Goal: Use online tool/utility: Utilize a website feature to perform a specific function

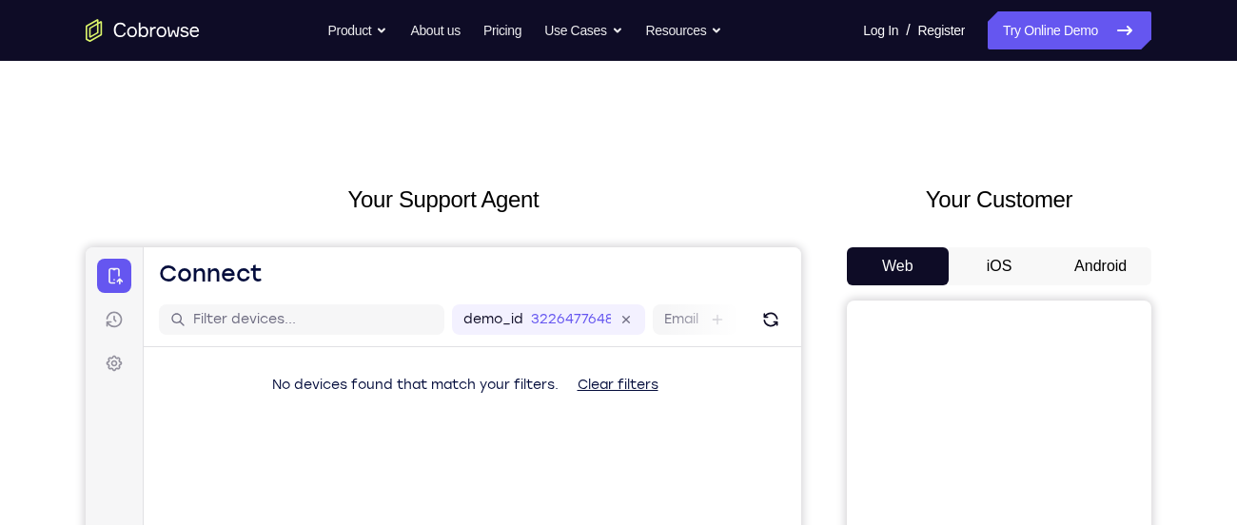
click at [1097, 272] on button "Android" at bounding box center [1101, 266] width 102 height 38
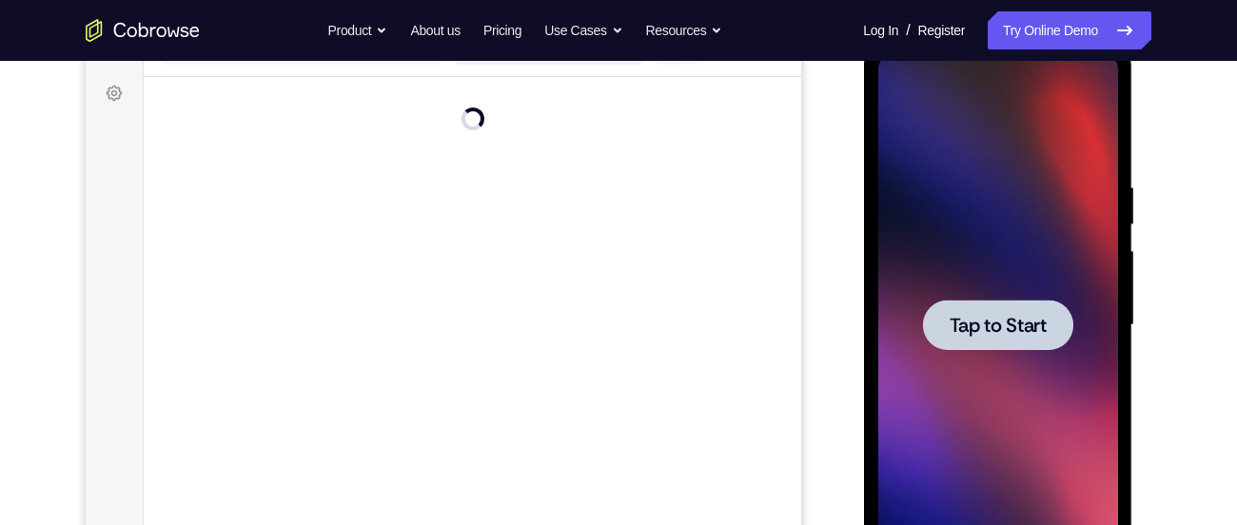
scroll to position [281, 0]
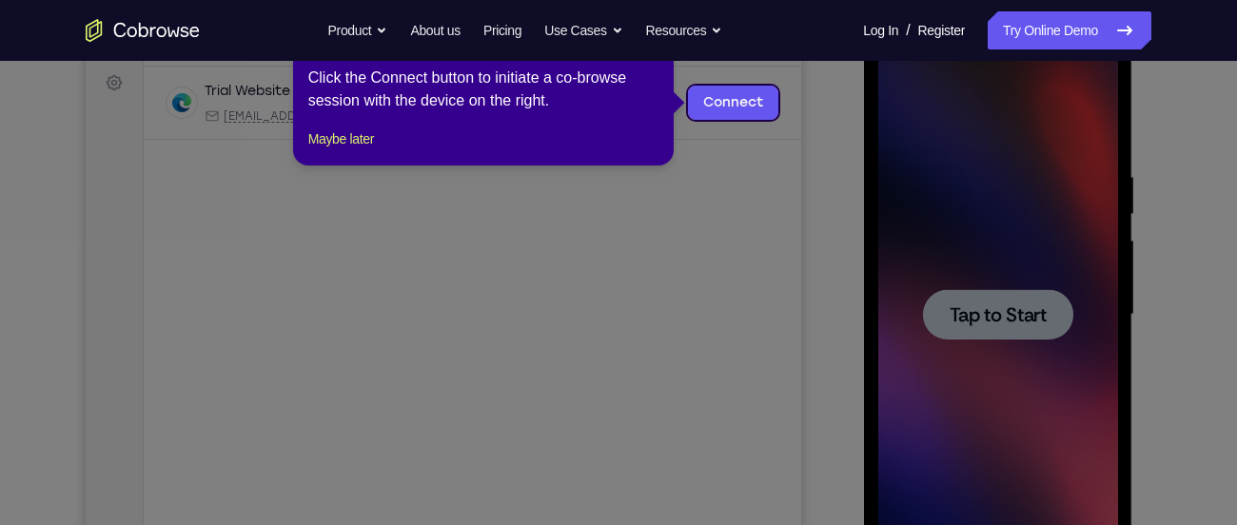
click at [1004, 338] on icon at bounding box center [625, 262] width 1251 height 525
click at [364, 150] on button "Maybe later" at bounding box center [341, 139] width 66 height 23
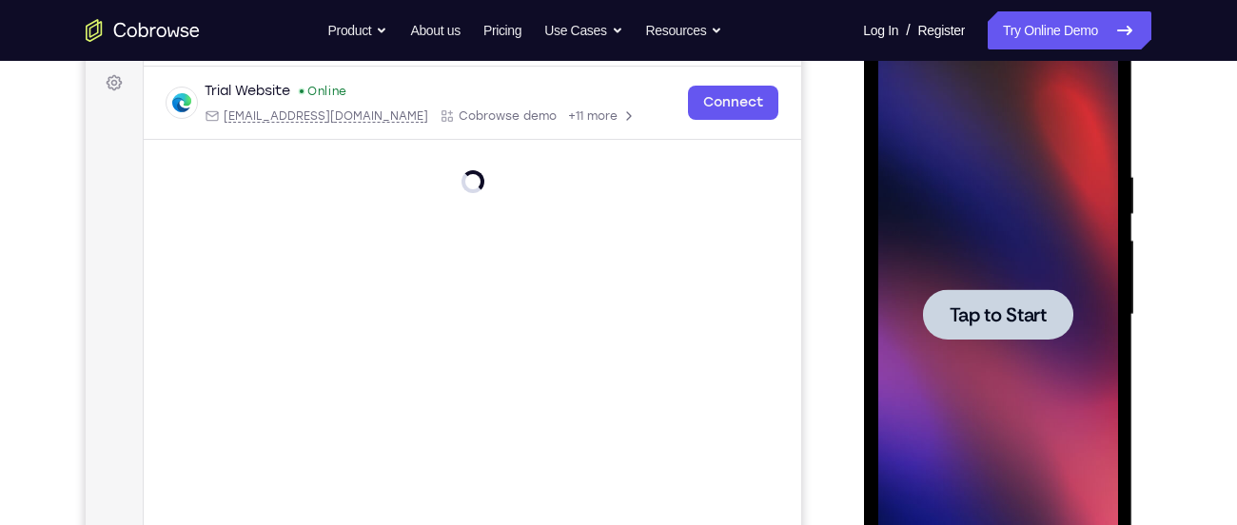
scroll to position [247, 0]
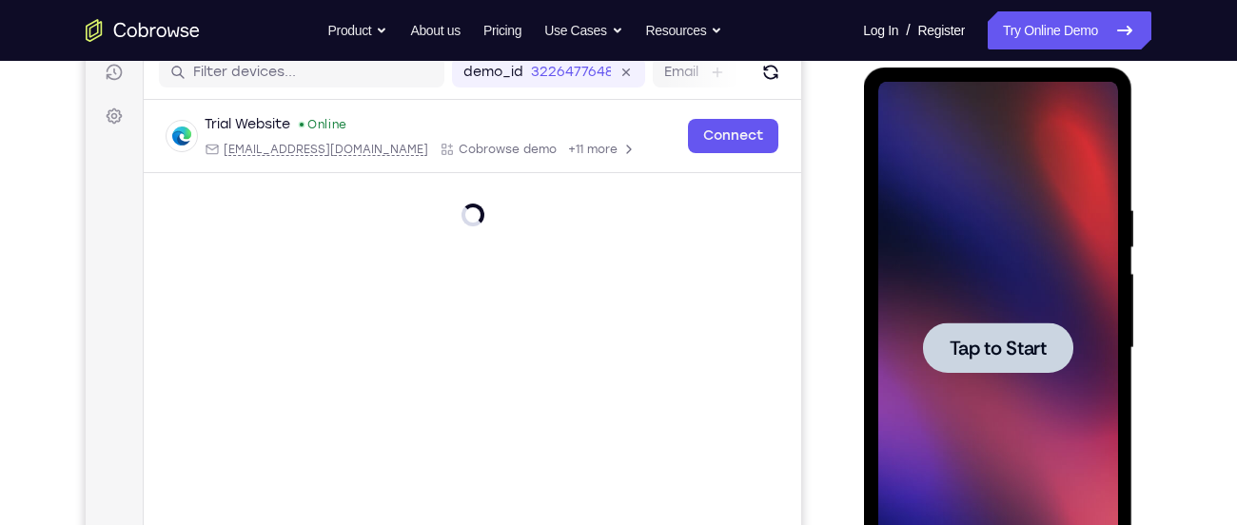
click at [991, 342] on span "Tap to Start" at bounding box center [997, 348] width 97 height 19
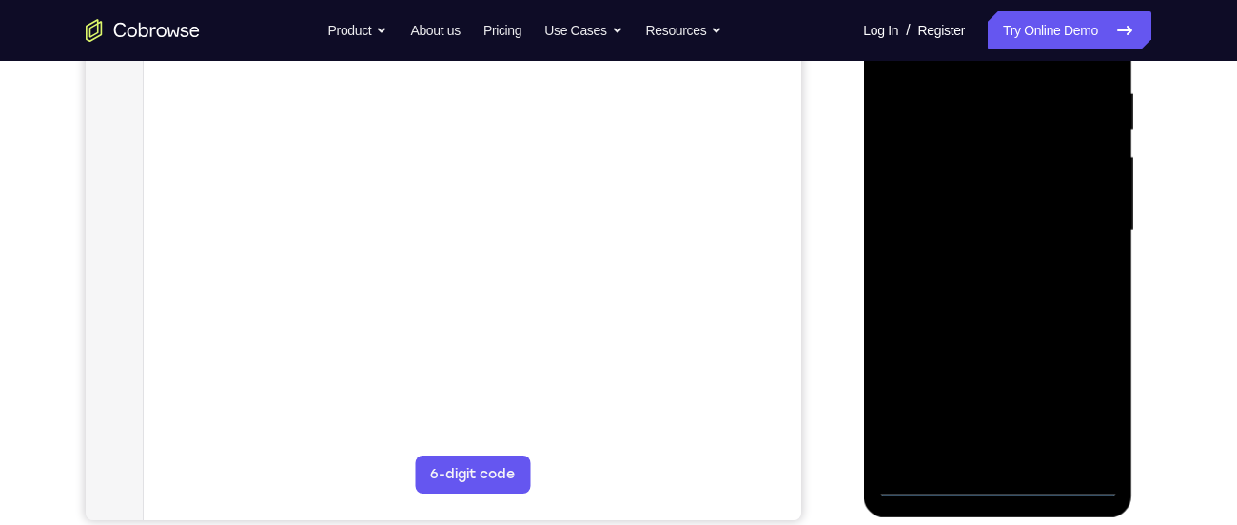
scroll to position [365, 0]
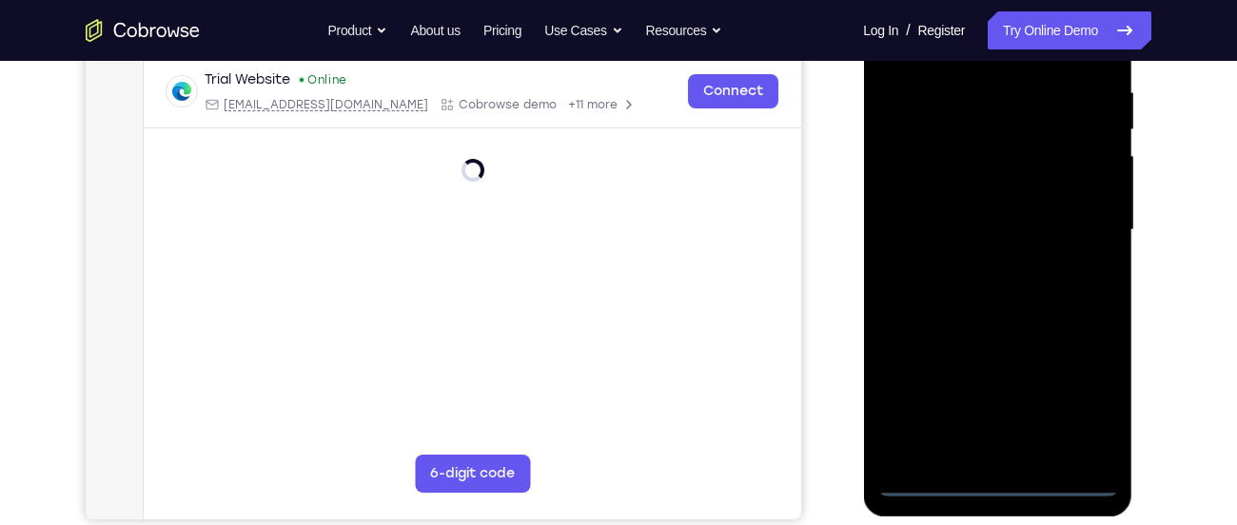
click at [997, 487] on div at bounding box center [997, 230] width 240 height 533
click at [1089, 383] on div at bounding box center [997, 230] width 240 height 533
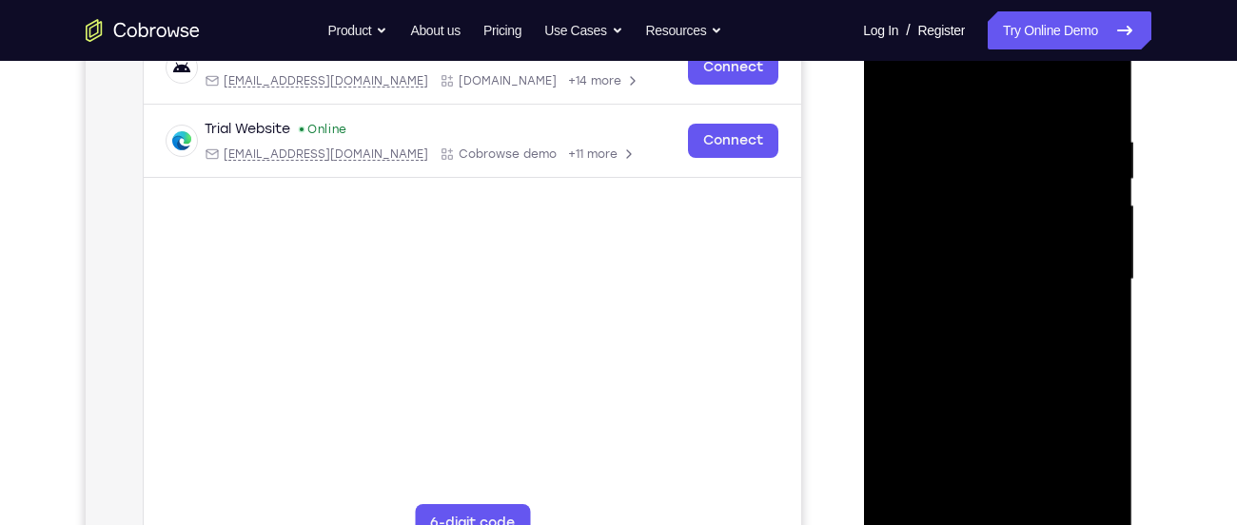
scroll to position [308, 0]
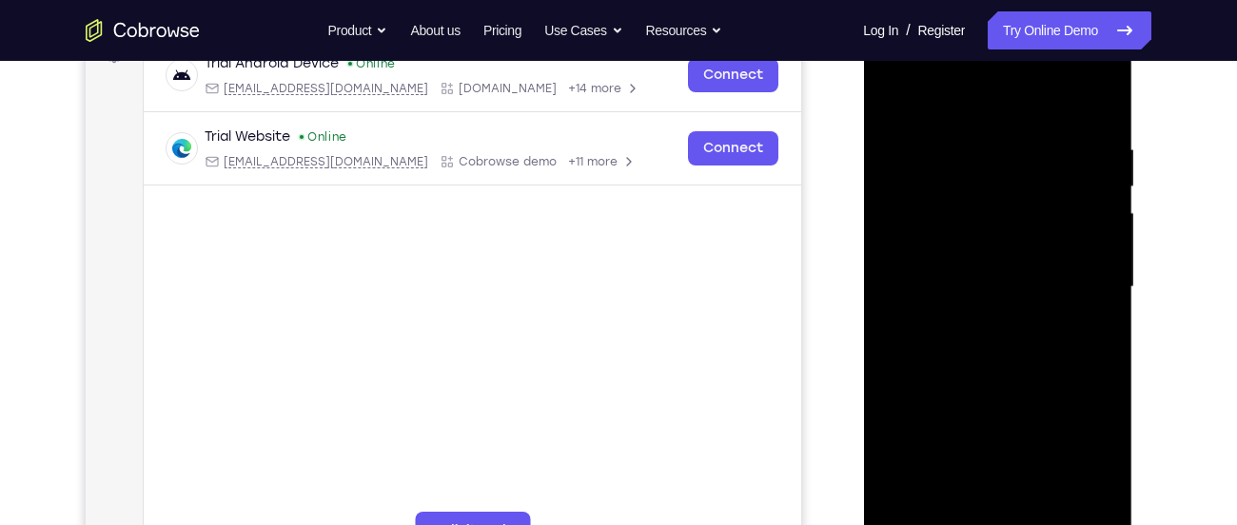
click at [1086, 454] on div at bounding box center [997, 287] width 240 height 533
click at [944, 70] on div at bounding box center [997, 287] width 240 height 533
click at [1079, 273] on div at bounding box center [997, 287] width 240 height 533
click at [984, 324] on div at bounding box center [997, 287] width 240 height 533
click at [1001, 264] on div at bounding box center [997, 287] width 240 height 533
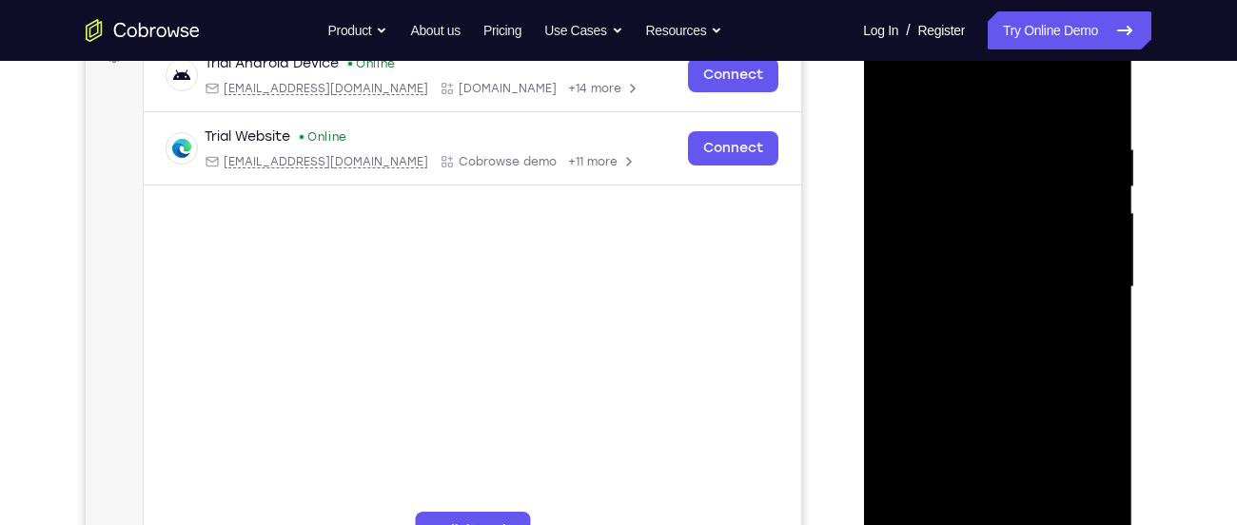
click at [1001, 289] on div at bounding box center [997, 287] width 240 height 533
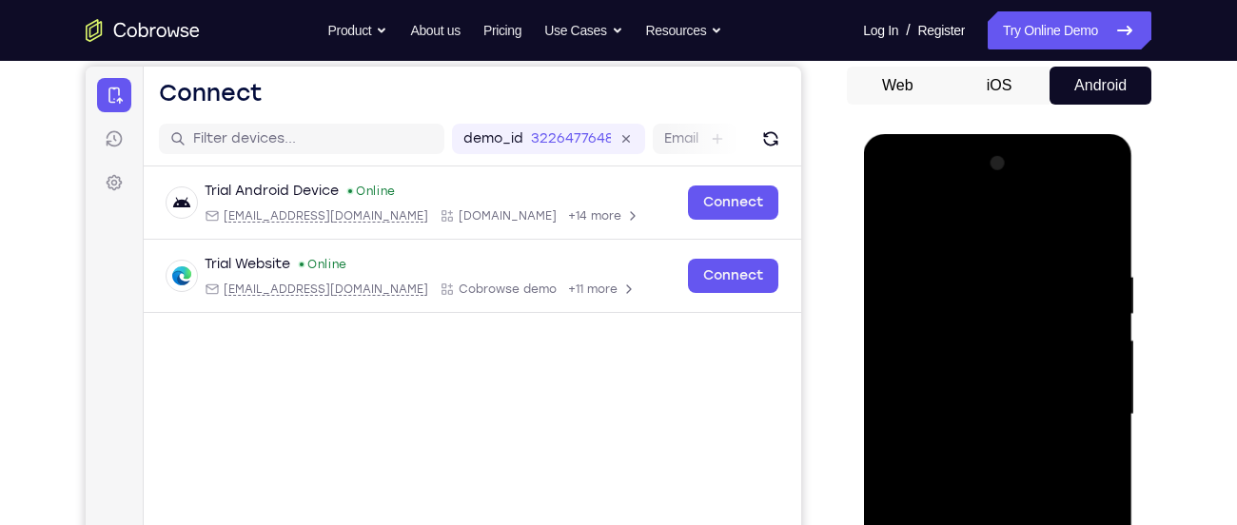
scroll to position [182, 0]
click at [990, 503] on div at bounding box center [997, 413] width 240 height 533
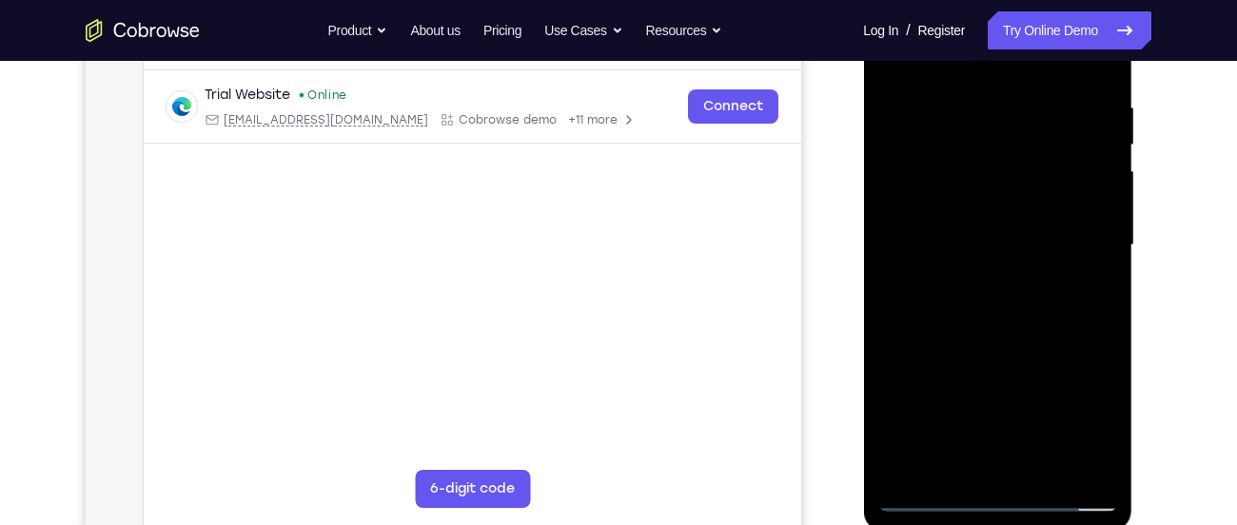
scroll to position [351, 0]
click at [1041, 471] on div at bounding box center [997, 244] width 240 height 533
click at [1006, 344] on div at bounding box center [997, 244] width 240 height 533
click at [1040, 246] on div at bounding box center [997, 244] width 240 height 533
click at [961, 465] on div at bounding box center [997, 244] width 240 height 533
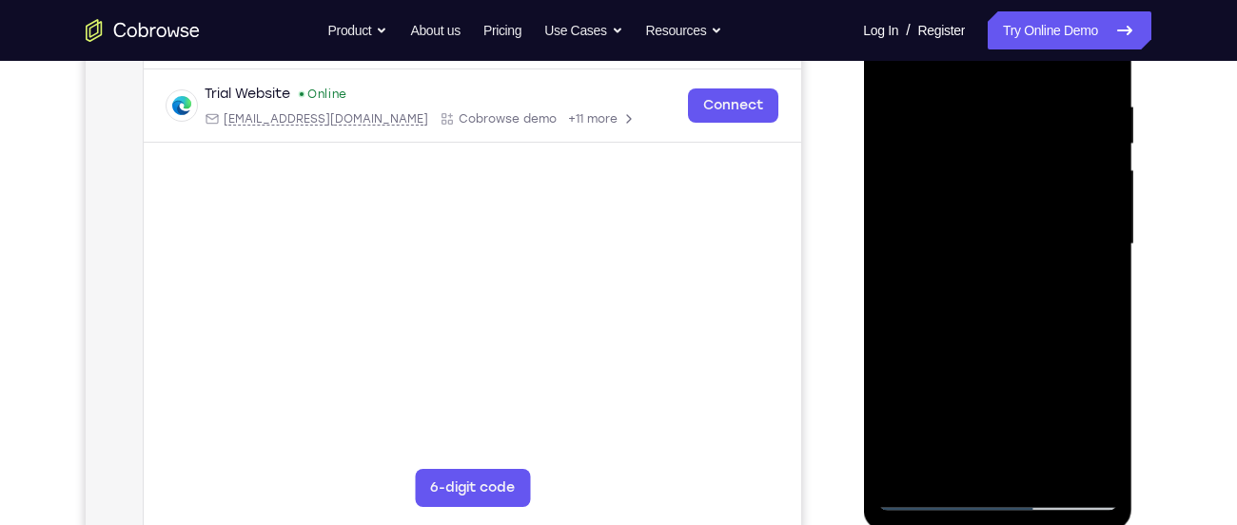
click at [1089, 428] on div at bounding box center [997, 244] width 240 height 533
click at [971, 235] on div at bounding box center [997, 244] width 240 height 533
click at [993, 407] on div at bounding box center [997, 244] width 240 height 533
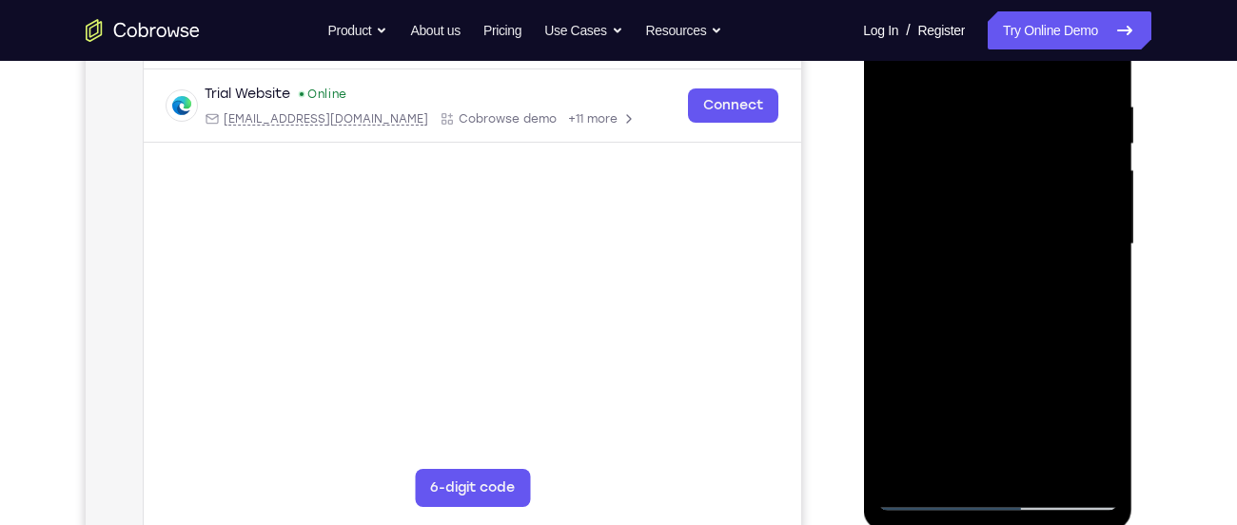
click at [1090, 289] on div at bounding box center [997, 244] width 240 height 533
click at [1030, 172] on div at bounding box center [997, 244] width 240 height 533
click at [1039, 337] on div at bounding box center [997, 244] width 240 height 533
click at [1097, 426] on div at bounding box center [997, 244] width 240 height 533
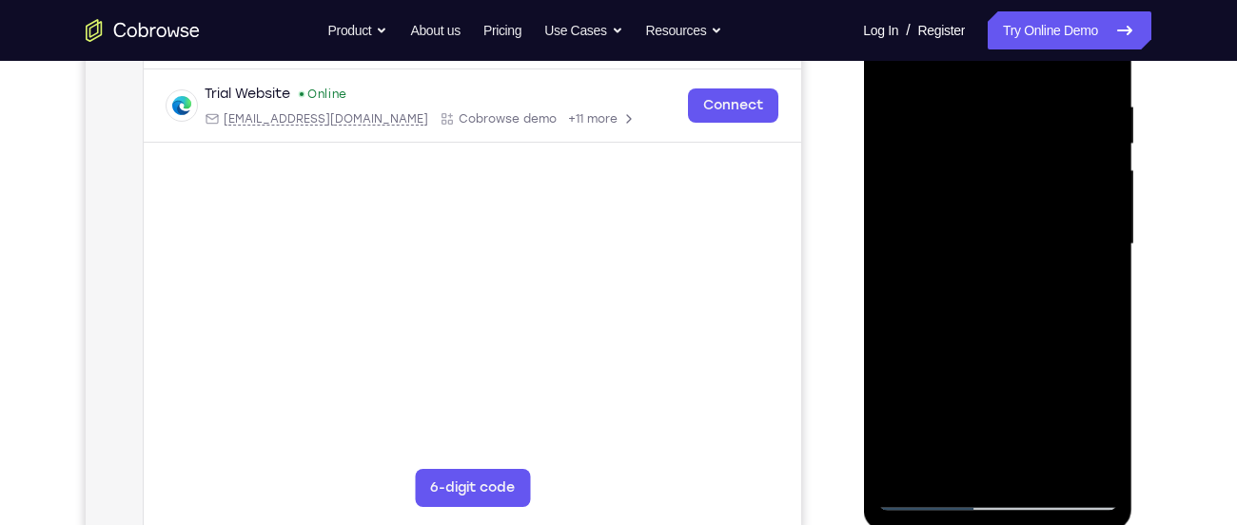
click at [1085, 293] on div at bounding box center [997, 244] width 240 height 533
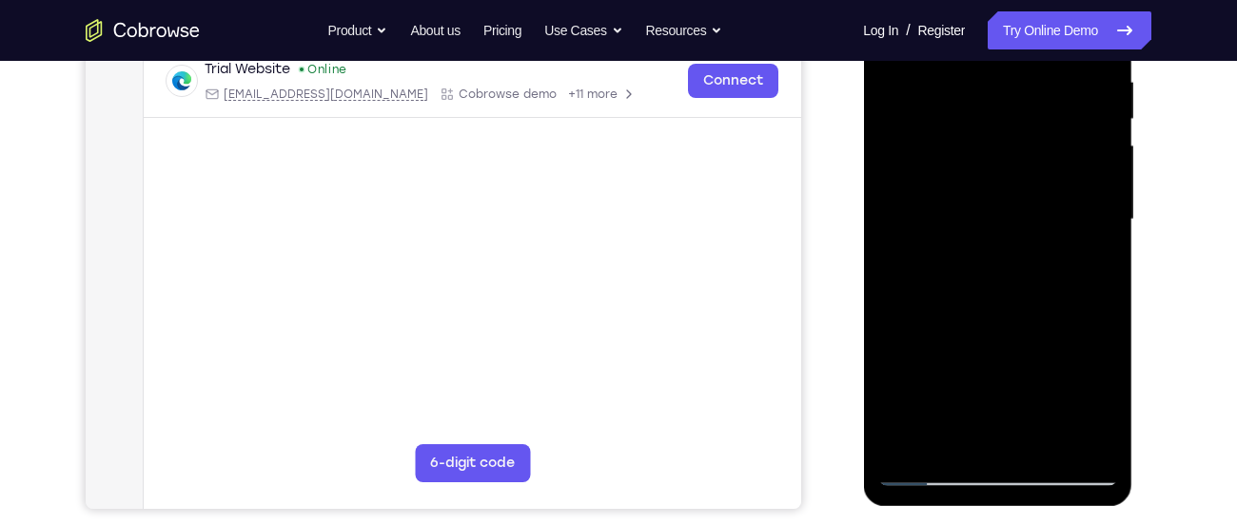
scroll to position [377, 0]
click at [928, 470] on div at bounding box center [997, 218] width 240 height 533
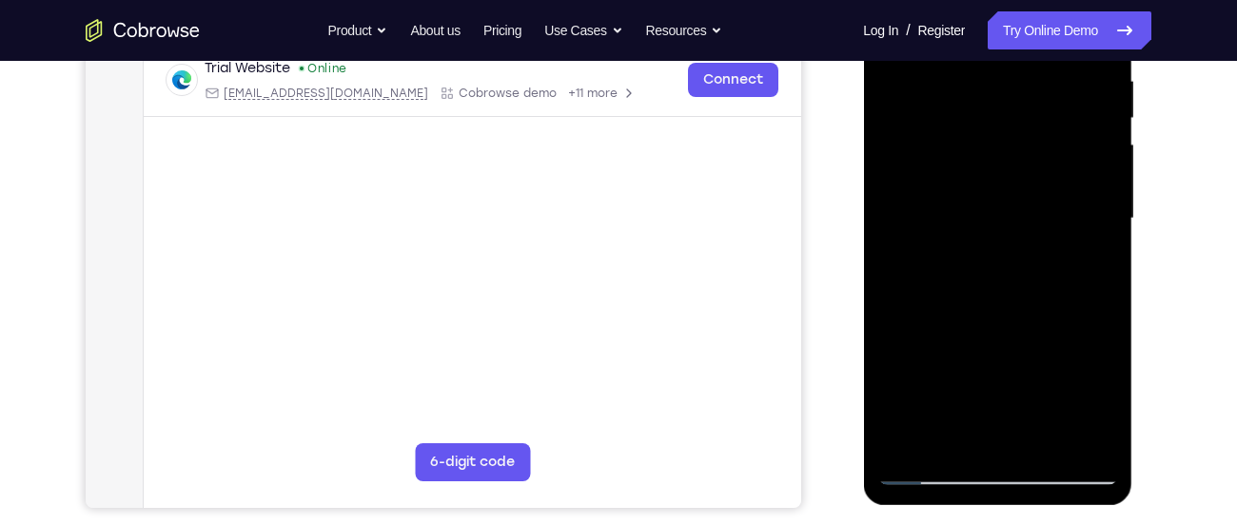
click at [999, 476] on div at bounding box center [997, 218] width 240 height 533
click at [1058, 475] on div at bounding box center [997, 218] width 240 height 533
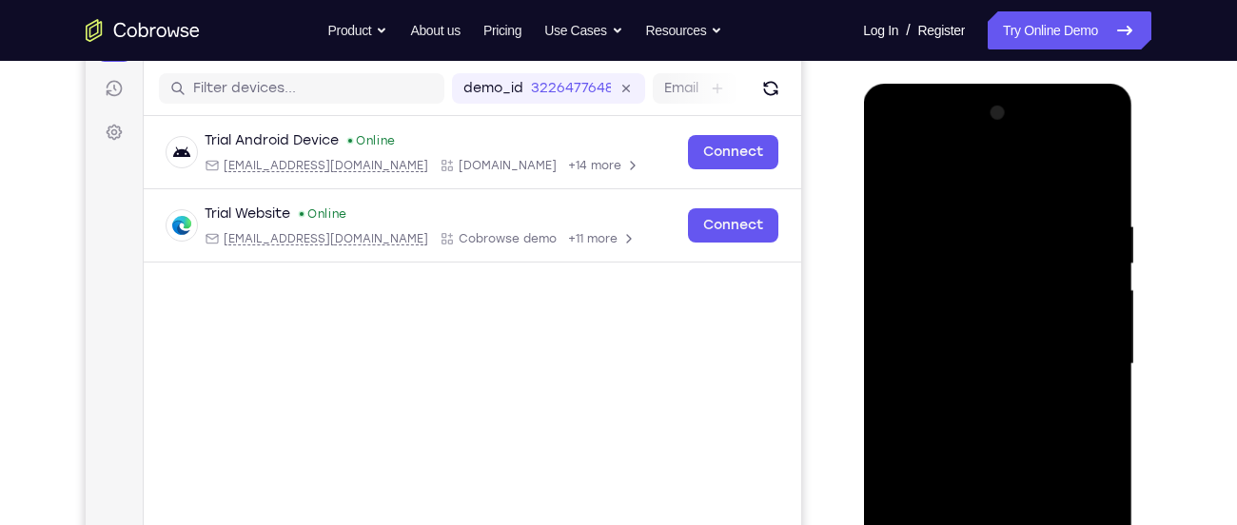
scroll to position [207, 0]
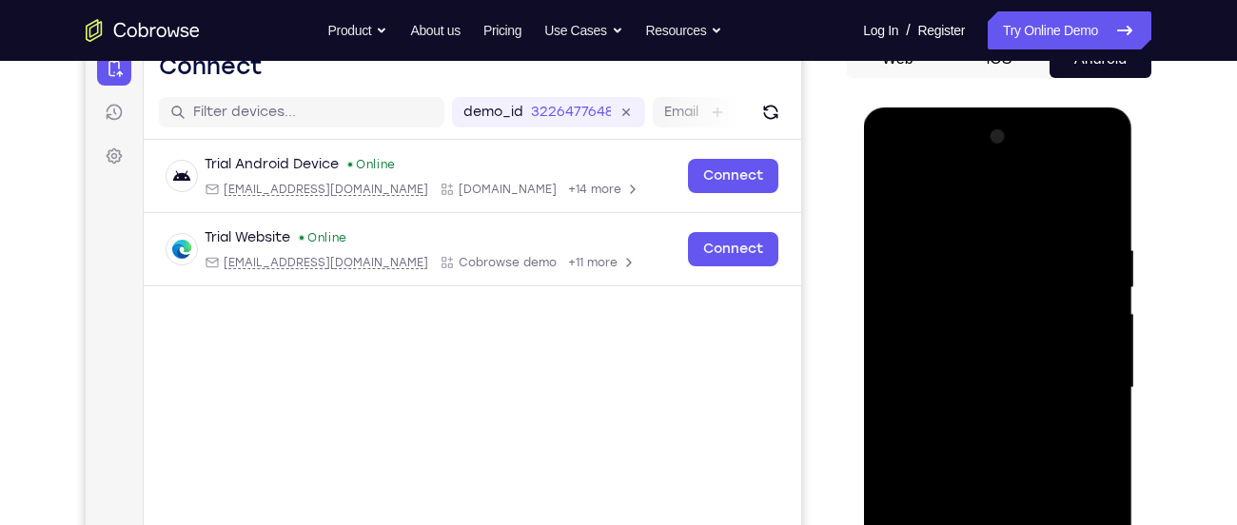
click at [995, 165] on div at bounding box center [997, 388] width 240 height 533
click at [937, 166] on div at bounding box center [997, 388] width 240 height 533
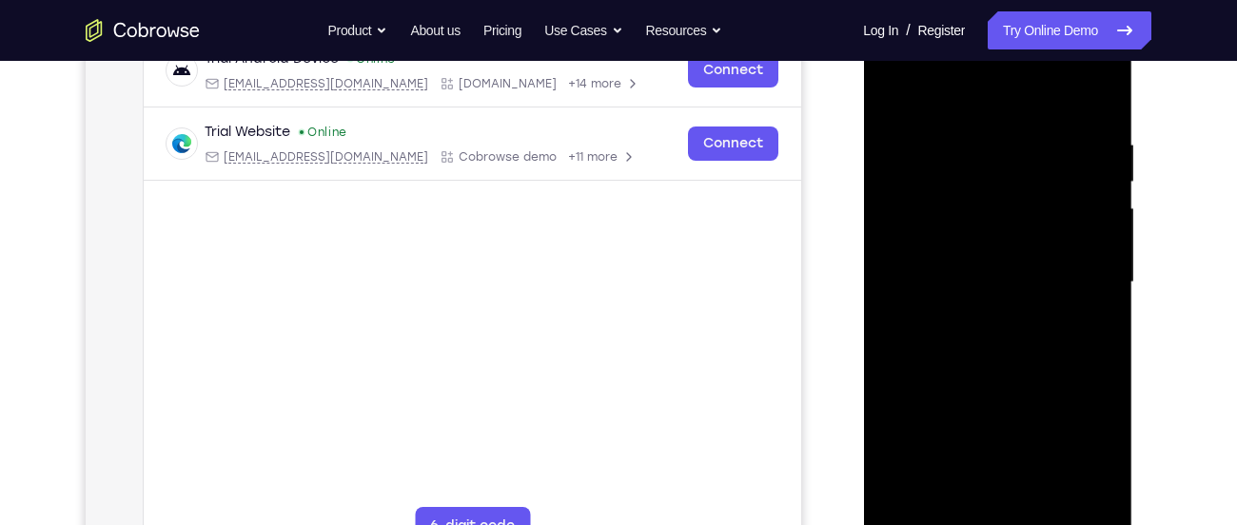
scroll to position [352, 0]
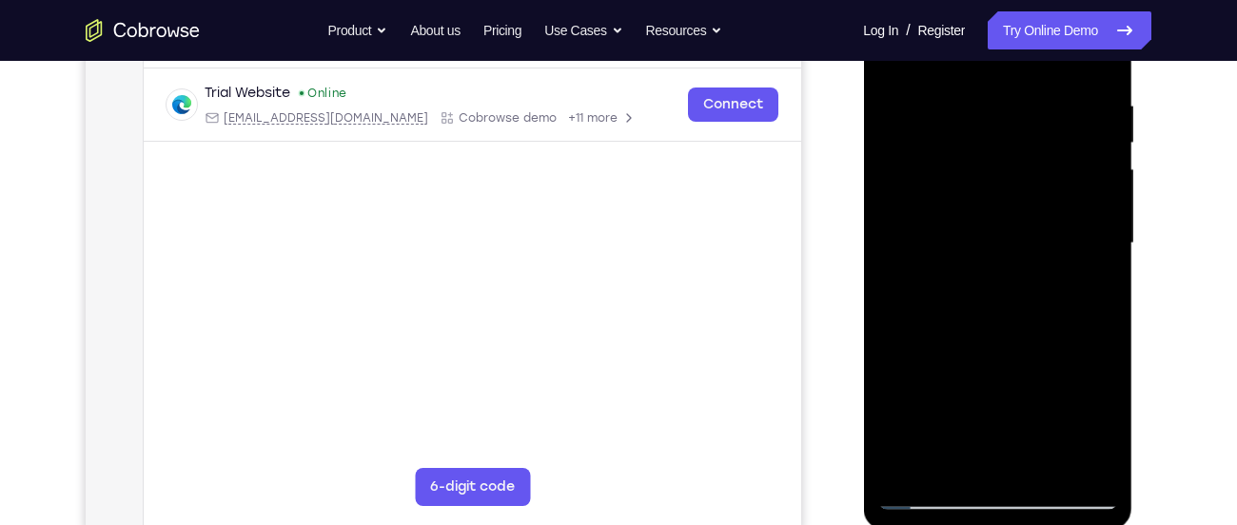
click at [941, 491] on div at bounding box center [997, 243] width 240 height 533
click at [1090, 405] on div at bounding box center [997, 243] width 240 height 533
drag, startPoint x: 1018, startPoint y: 362, endPoint x: 1025, endPoint y: 141, distance: 220.9
click at [1025, 141] on div at bounding box center [997, 243] width 240 height 533
drag, startPoint x: 1038, startPoint y: 399, endPoint x: 1040, endPoint y: 169, distance: 229.3
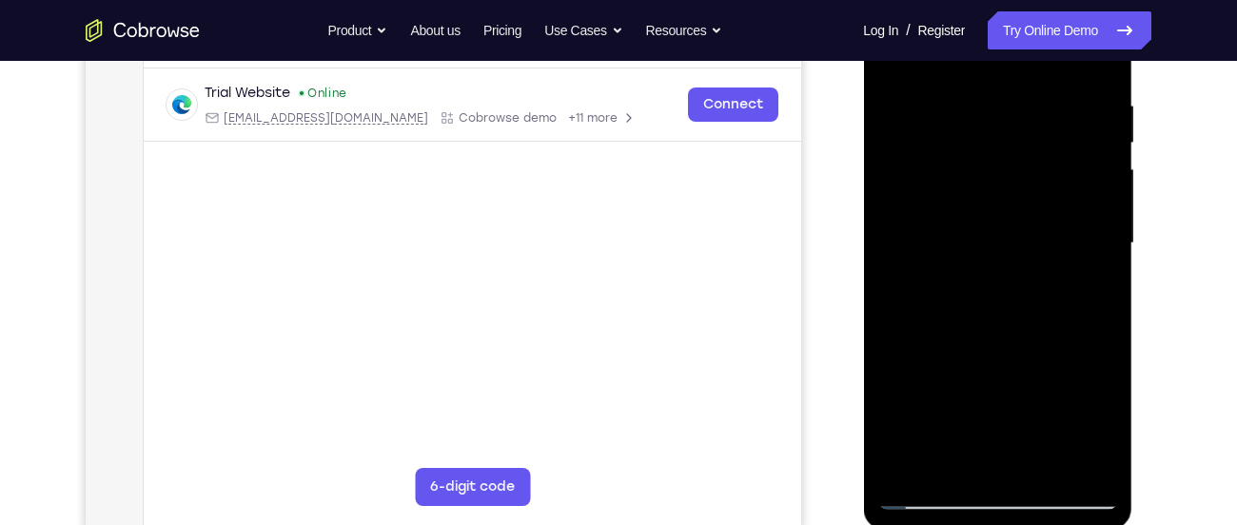
click at [1040, 169] on div at bounding box center [997, 243] width 240 height 533
drag, startPoint x: 985, startPoint y: 342, endPoint x: 1008, endPoint y: 117, distance: 225.7
click at [1008, 117] on div at bounding box center [997, 243] width 240 height 533
drag, startPoint x: 1016, startPoint y: 358, endPoint x: 1040, endPoint y: 89, distance: 269.4
click at [1040, 89] on div at bounding box center [997, 243] width 240 height 533
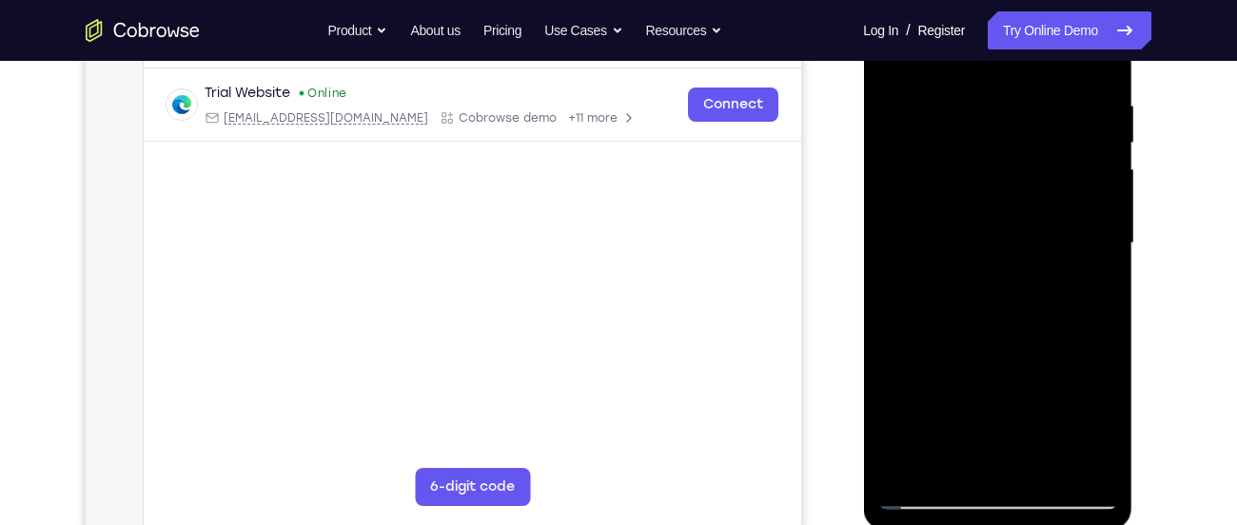
click at [1107, 193] on div at bounding box center [997, 243] width 240 height 533
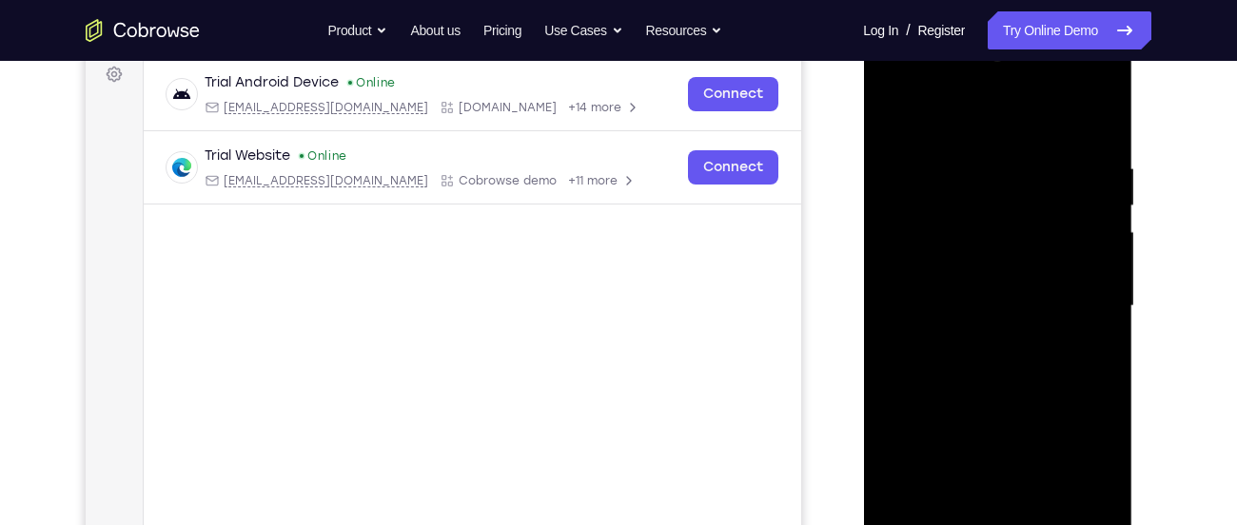
scroll to position [288, 0]
drag, startPoint x: 1041, startPoint y: 255, endPoint x: 1041, endPoint y: 332, distance: 77.1
click at [1041, 332] on div at bounding box center [997, 307] width 240 height 533
drag, startPoint x: 1013, startPoint y: 313, endPoint x: 1011, endPoint y: 200, distance: 113.3
click at [1011, 200] on div at bounding box center [997, 307] width 240 height 533
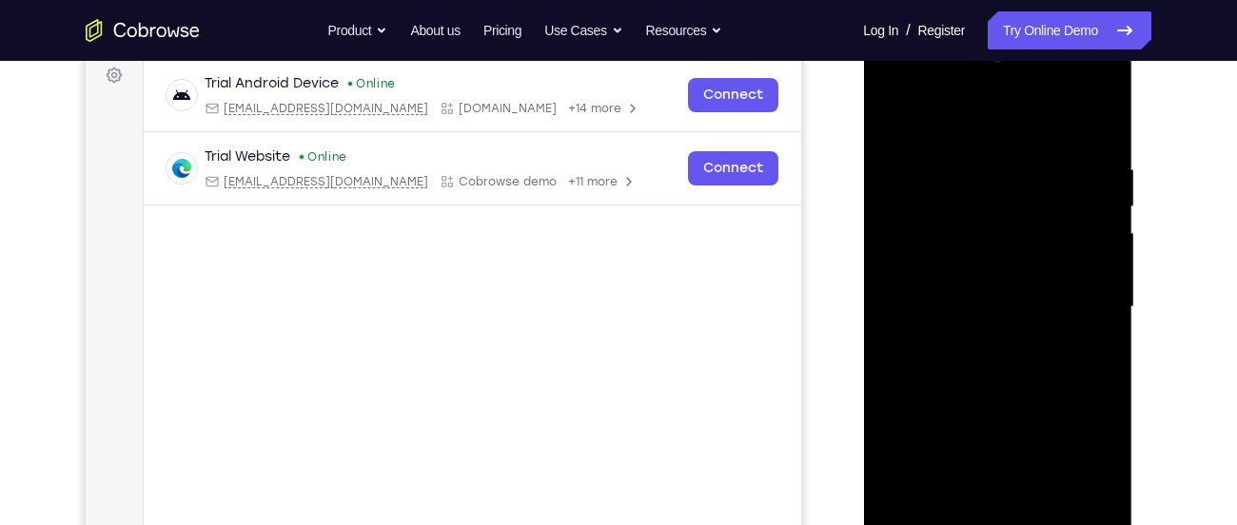
click at [1109, 270] on div at bounding box center [997, 307] width 240 height 533
drag, startPoint x: 1014, startPoint y: 416, endPoint x: 1012, endPoint y: 338, distance: 78.0
click at [1012, 338] on div at bounding box center [997, 307] width 240 height 533
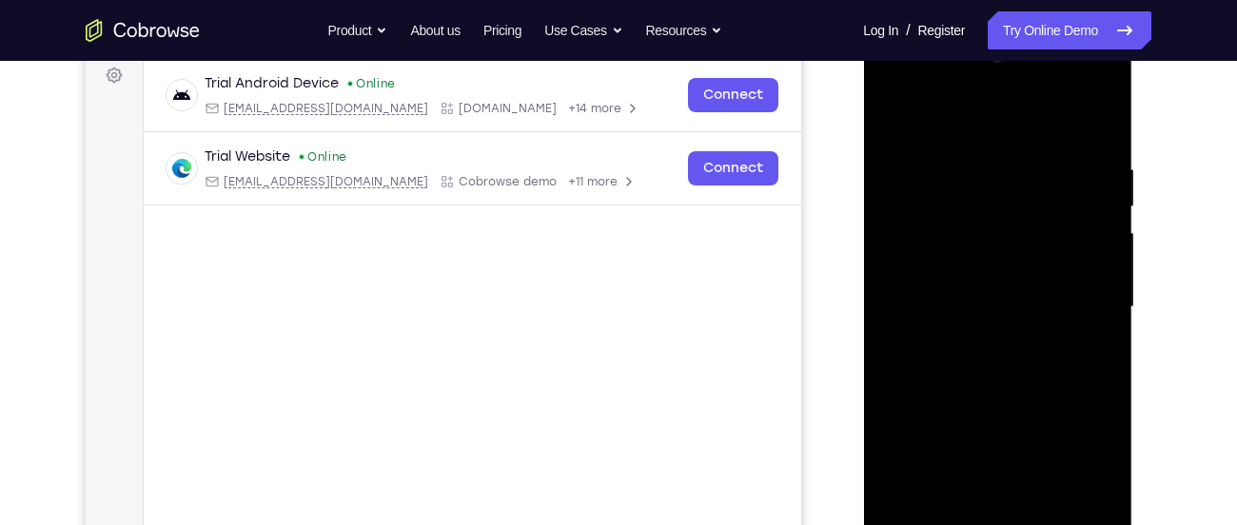
click at [966, 436] on div at bounding box center [997, 307] width 240 height 533
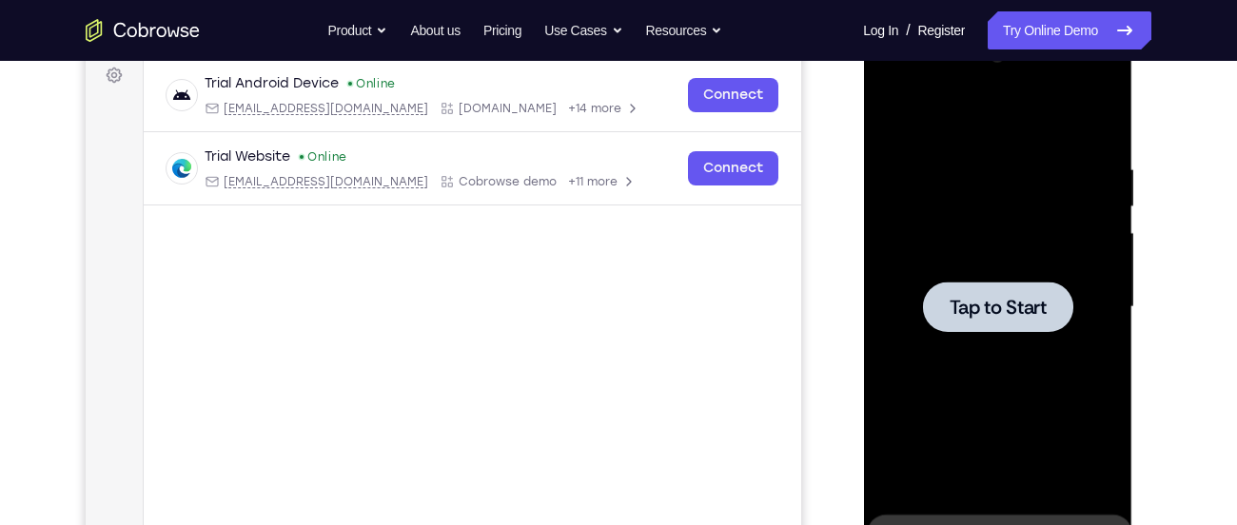
click at [994, 273] on div at bounding box center [997, 307] width 240 height 533
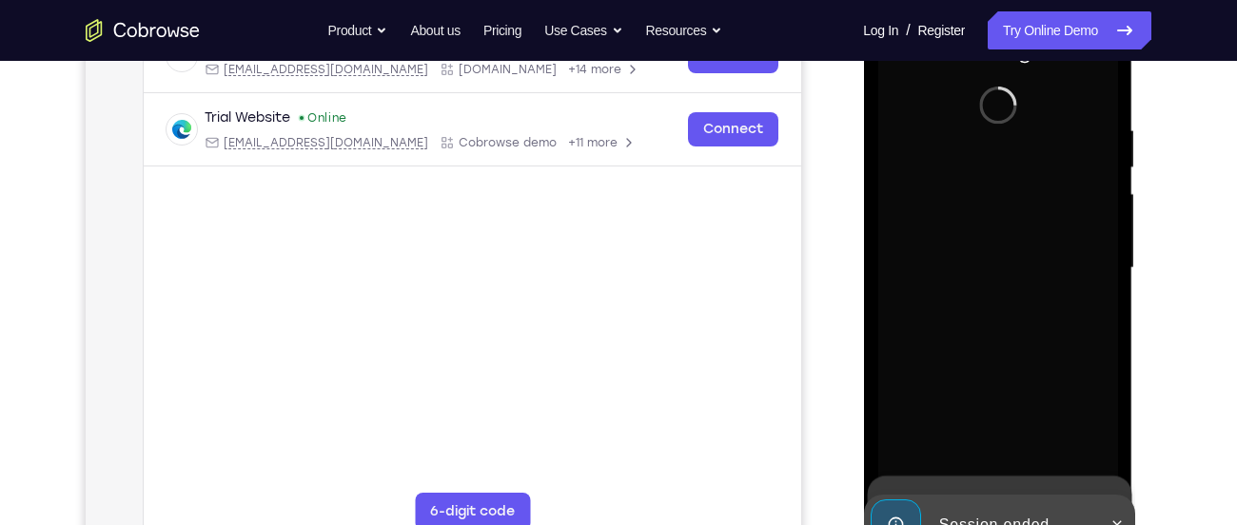
scroll to position [329, 0]
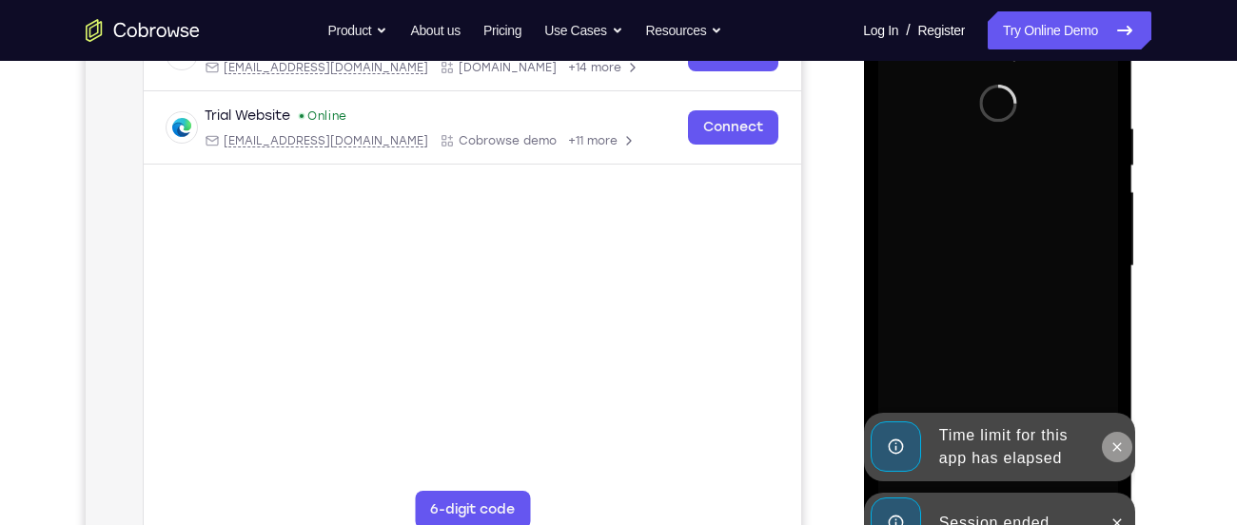
click at [1116, 454] on icon at bounding box center [1116, 447] width 15 height 15
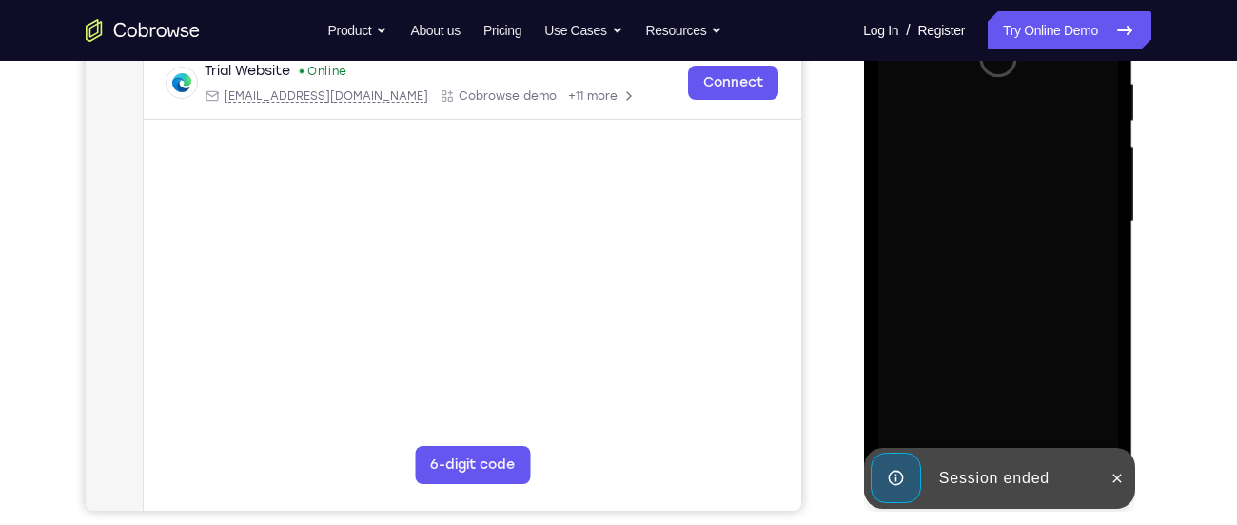
scroll to position [375, 0]
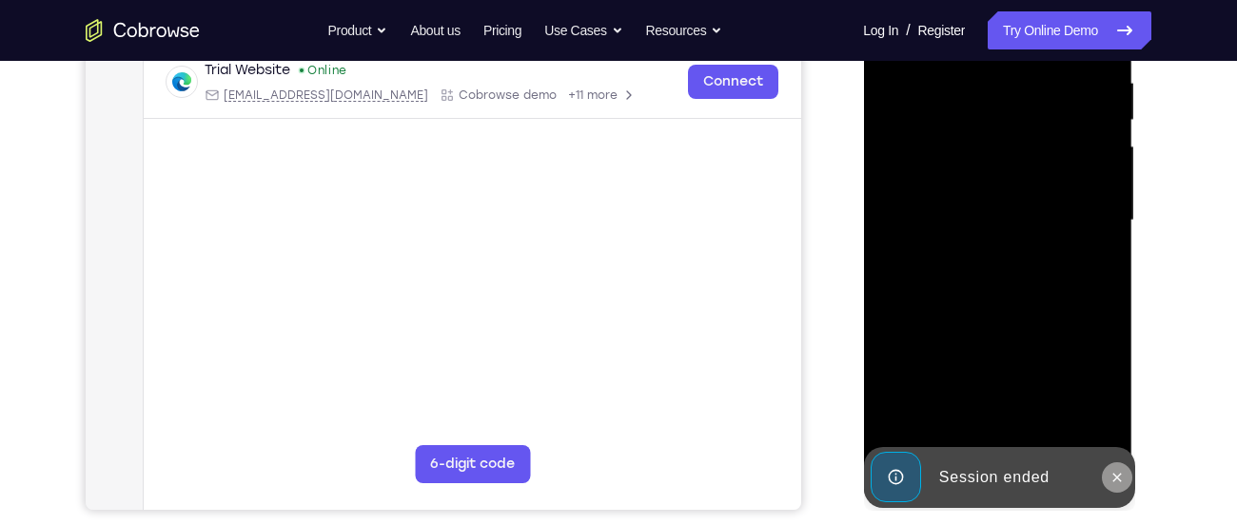
click at [1116, 479] on icon at bounding box center [1116, 477] width 15 height 15
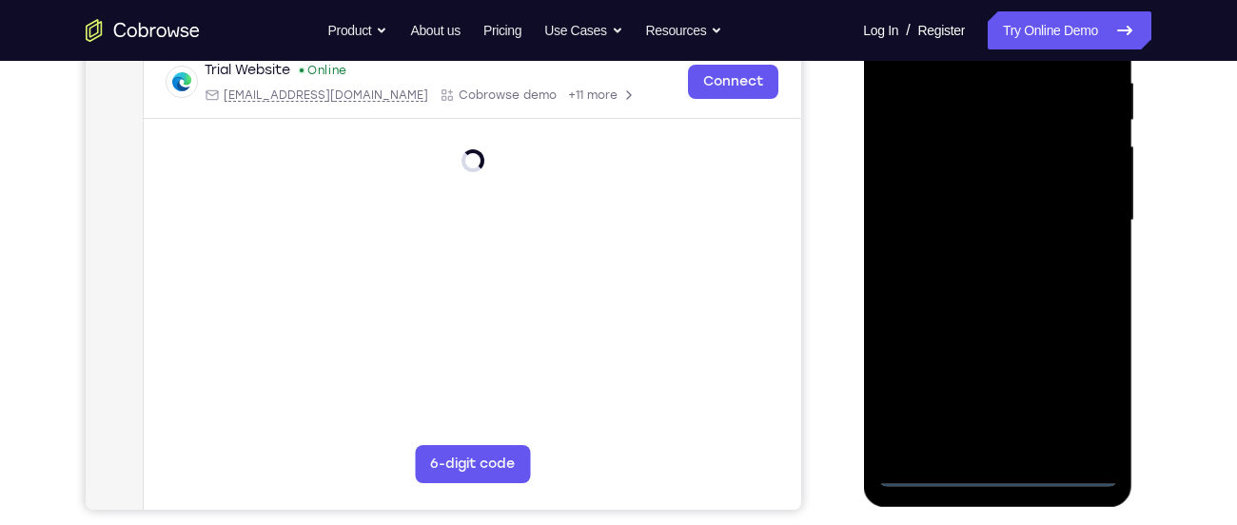
click at [994, 478] on div at bounding box center [997, 220] width 240 height 533
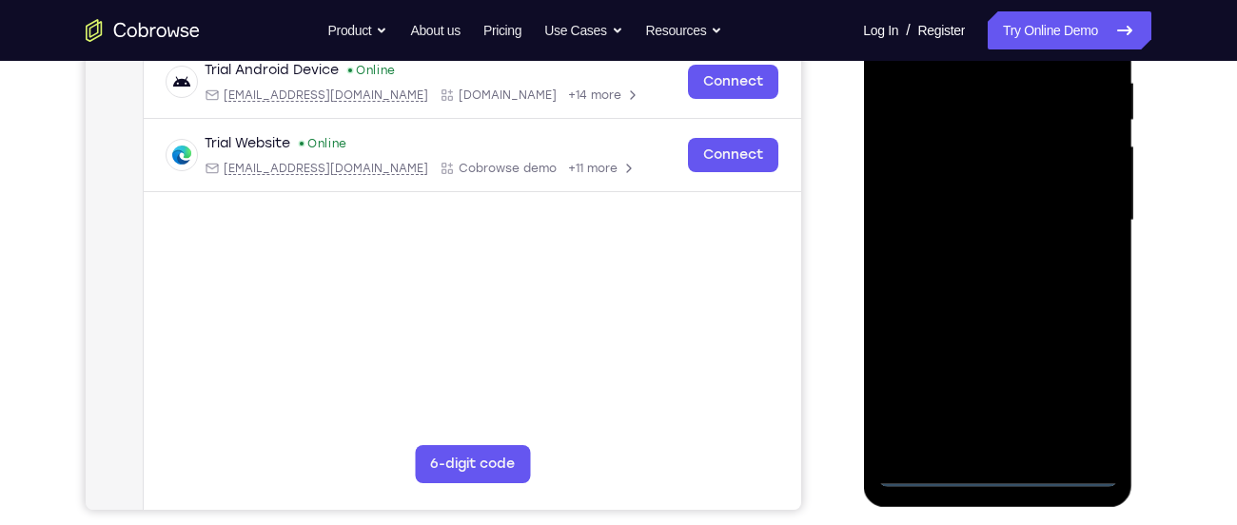
click at [1089, 384] on div at bounding box center [997, 220] width 240 height 533
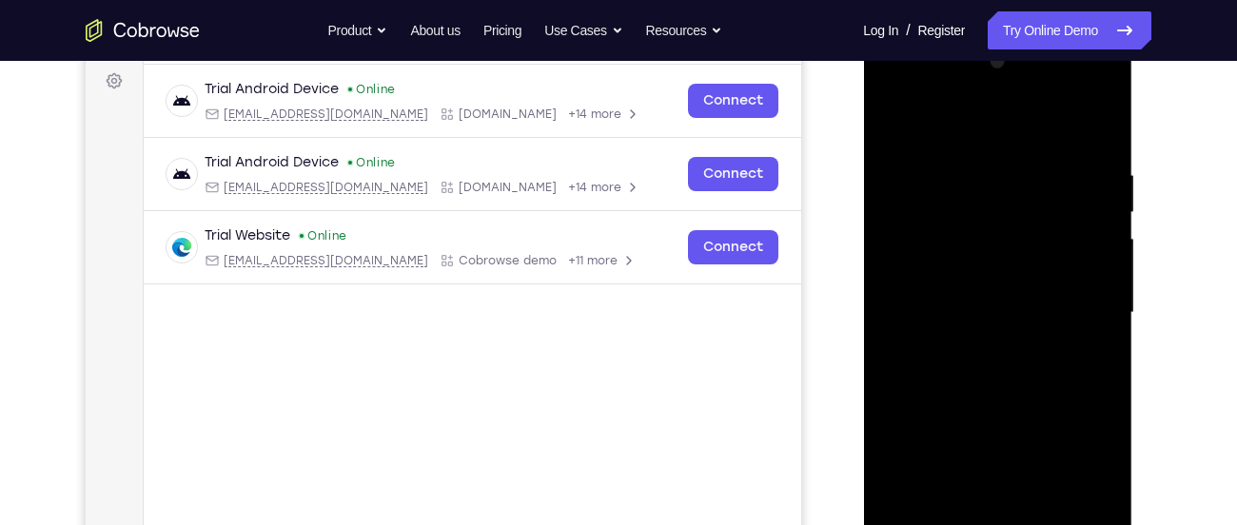
scroll to position [282, 0]
click at [917, 99] on div at bounding box center [997, 314] width 240 height 533
click at [960, 208] on div at bounding box center [997, 314] width 240 height 533
click at [997, 133] on div at bounding box center [997, 314] width 240 height 533
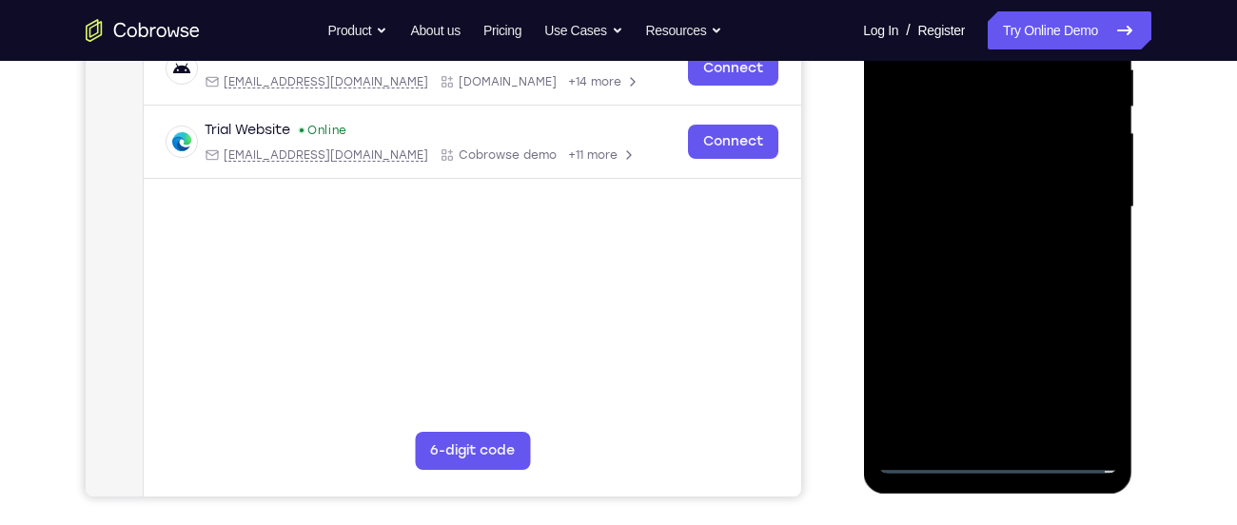
scroll to position [390, 0]
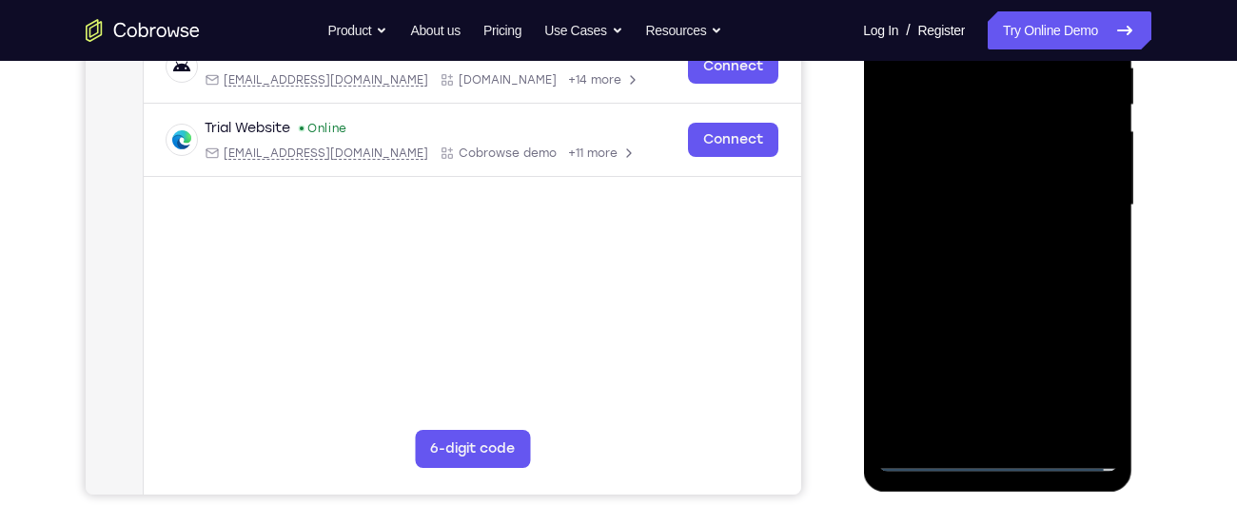
drag, startPoint x: 1030, startPoint y: 386, endPoint x: 1031, endPoint y: 235, distance: 151.3
click at [1031, 235] on div at bounding box center [997, 205] width 240 height 533
click at [1032, 250] on div at bounding box center [997, 205] width 240 height 533
drag, startPoint x: 1013, startPoint y: 399, endPoint x: 1022, endPoint y: 318, distance: 81.3
click at [1022, 318] on div at bounding box center [997, 205] width 240 height 533
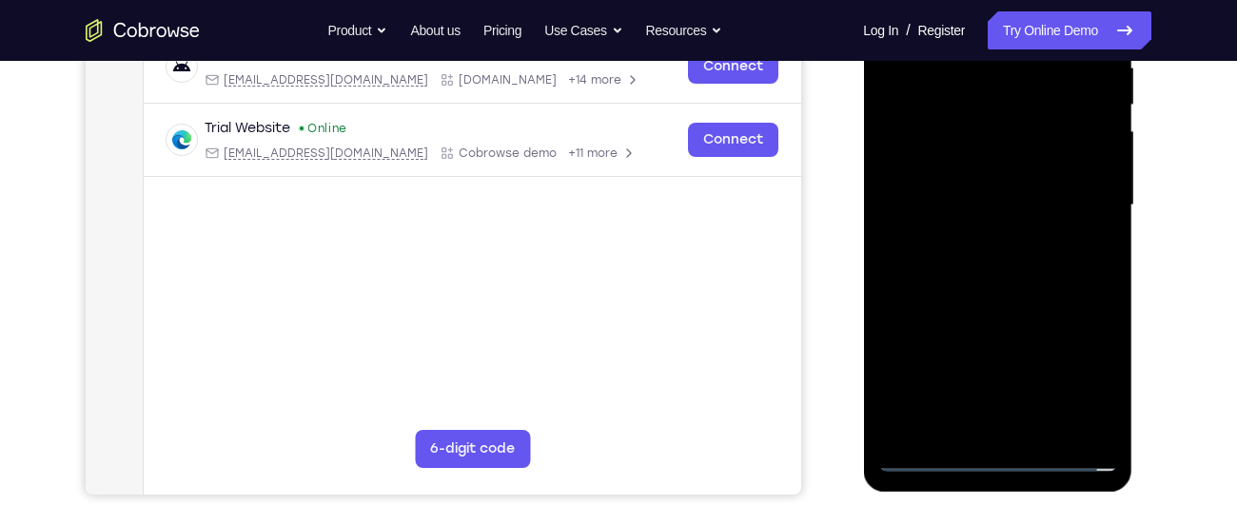
click at [1022, 318] on div at bounding box center [997, 205] width 240 height 533
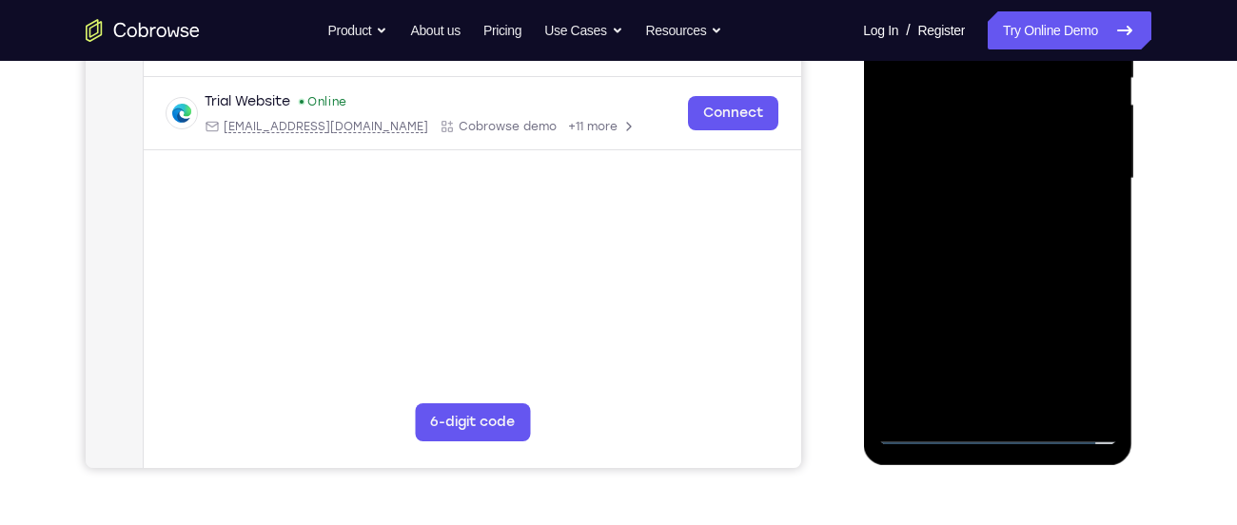
scroll to position [418, 0]
click at [1079, 267] on div at bounding box center [997, 178] width 240 height 533
click at [1069, 157] on div at bounding box center [997, 178] width 240 height 533
click at [1058, 208] on div at bounding box center [997, 178] width 240 height 533
click at [1072, 265] on div at bounding box center [997, 178] width 240 height 533
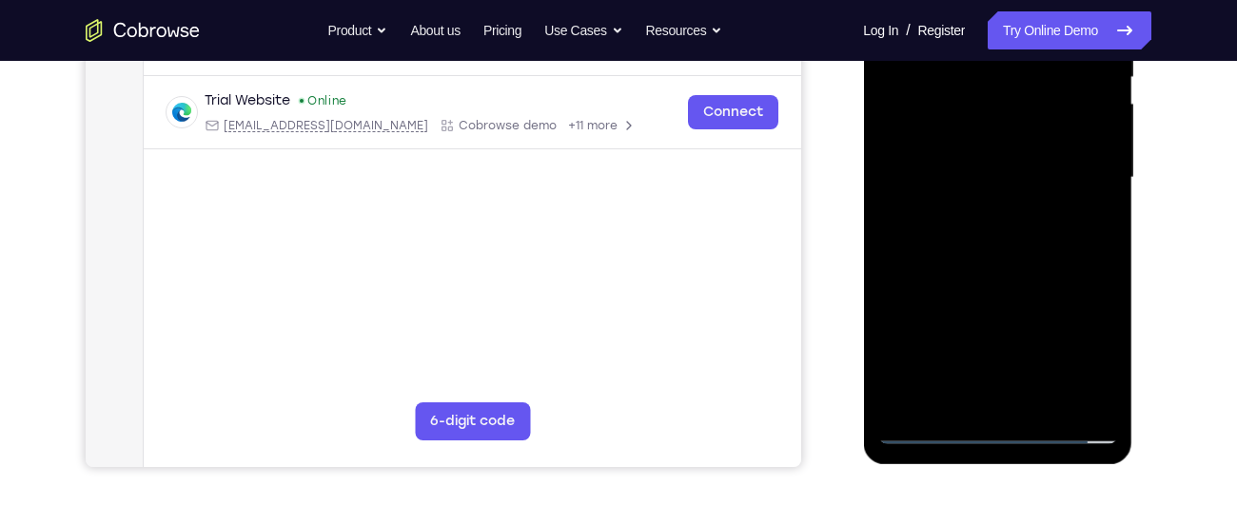
click at [990, 199] on div at bounding box center [997, 178] width 240 height 533
click at [1090, 257] on div at bounding box center [997, 178] width 240 height 533
click at [936, 259] on div at bounding box center [997, 178] width 240 height 533
click at [918, 266] on div at bounding box center [997, 178] width 240 height 533
click at [923, 266] on div at bounding box center [997, 178] width 240 height 533
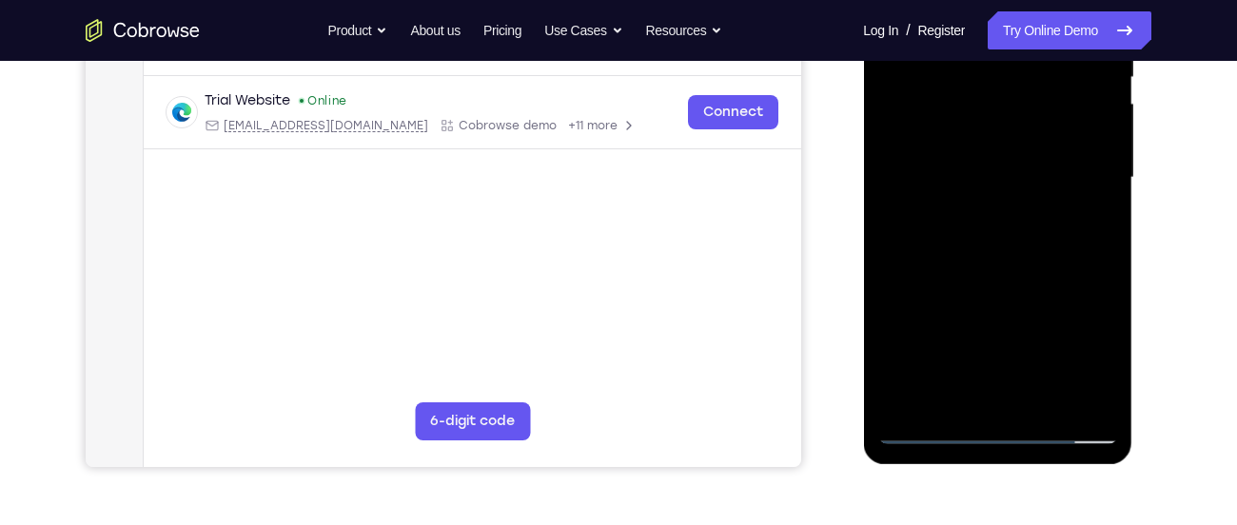
click at [924, 266] on div at bounding box center [997, 178] width 240 height 533
click at [963, 183] on div at bounding box center [997, 178] width 240 height 533
click at [997, 203] on div at bounding box center [997, 178] width 240 height 533
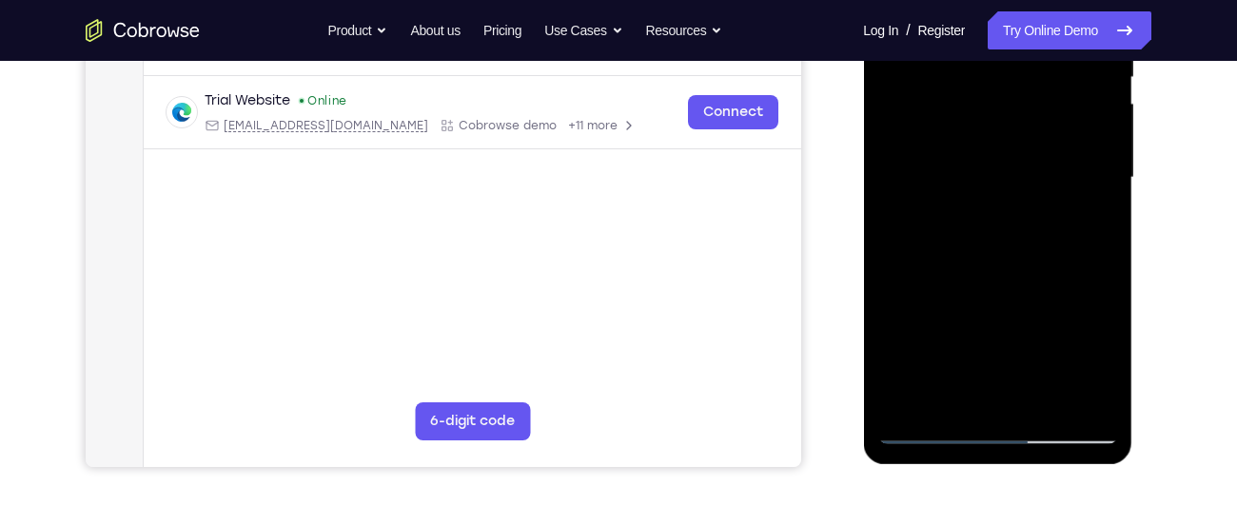
click at [957, 249] on div at bounding box center [997, 178] width 240 height 533
click at [937, 266] on div at bounding box center [997, 178] width 240 height 533
click at [942, 266] on div at bounding box center [997, 178] width 240 height 533
click at [938, 267] on div at bounding box center [997, 178] width 240 height 533
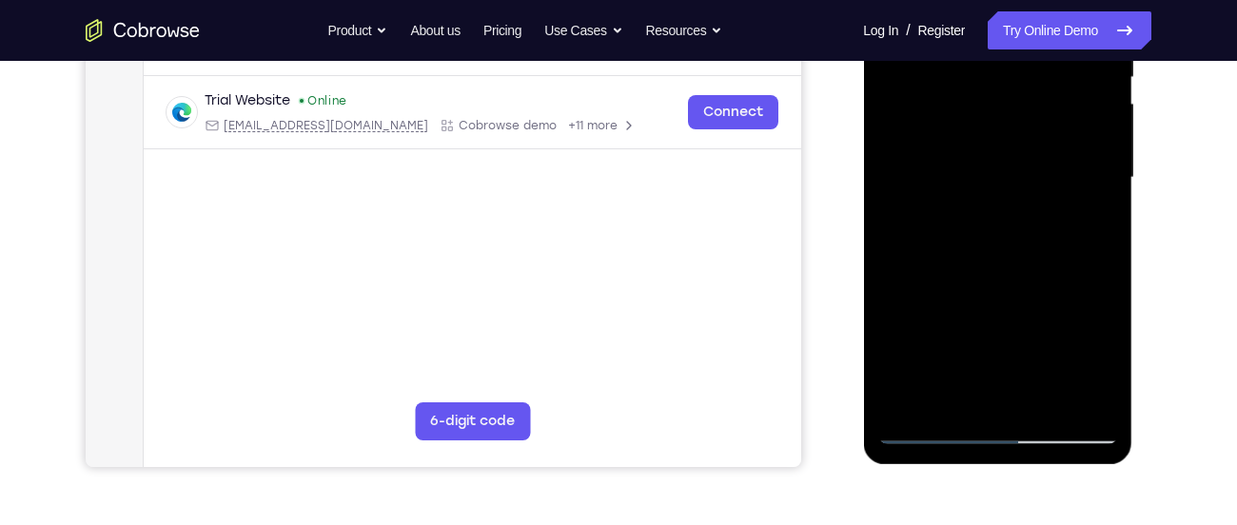
click at [933, 268] on div at bounding box center [997, 178] width 240 height 533
click at [939, 267] on div at bounding box center [997, 178] width 240 height 533
click at [944, 267] on div at bounding box center [997, 178] width 240 height 533
click at [947, 267] on div at bounding box center [997, 178] width 240 height 533
click at [950, 266] on div at bounding box center [997, 178] width 240 height 533
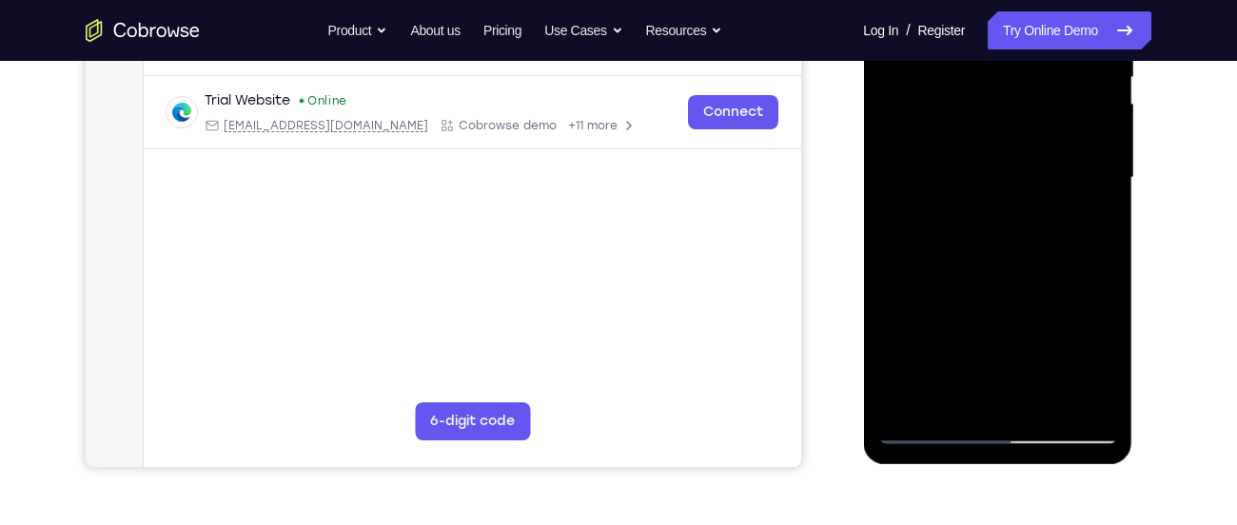
click at [954, 266] on div at bounding box center [997, 178] width 240 height 533
click at [957, 266] on div at bounding box center [997, 178] width 240 height 533
click at [963, 265] on div at bounding box center [997, 178] width 240 height 533
click at [967, 265] on div at bounding box center [997, 178] width 240 height 533
click at [972, 265] on div at bounding box center [997, 178] width 240 height 533
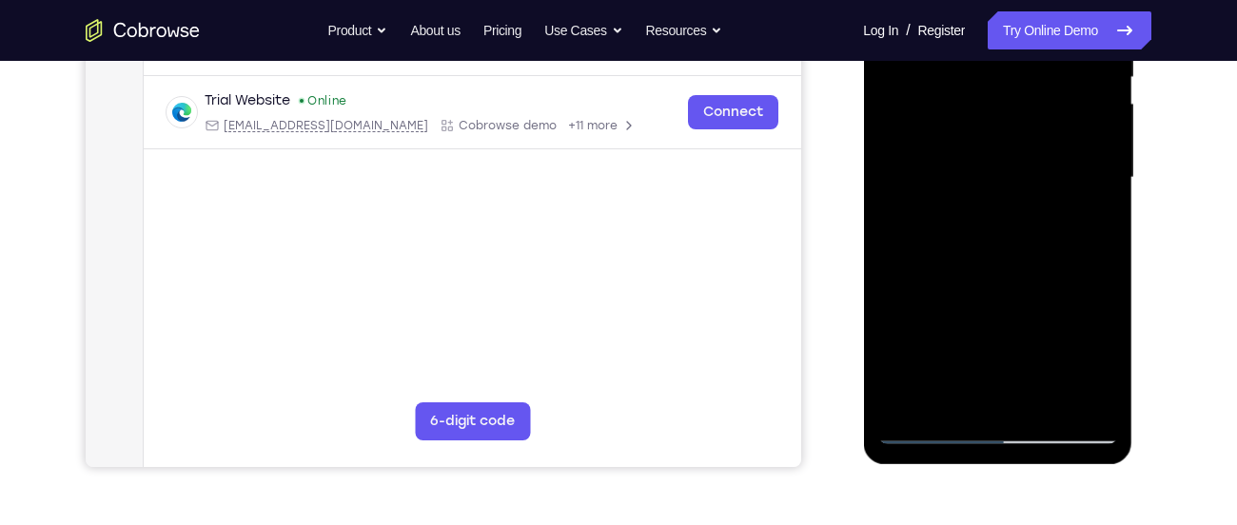
click at [977, 265] on div at bounding box center [997, 178] width 240 height 533
click at [997, 267] on div at bounding box center [997, 178] width 240 height 533
click at [1000, 265] on div at bounding box center [997, 178] width 240 height 533
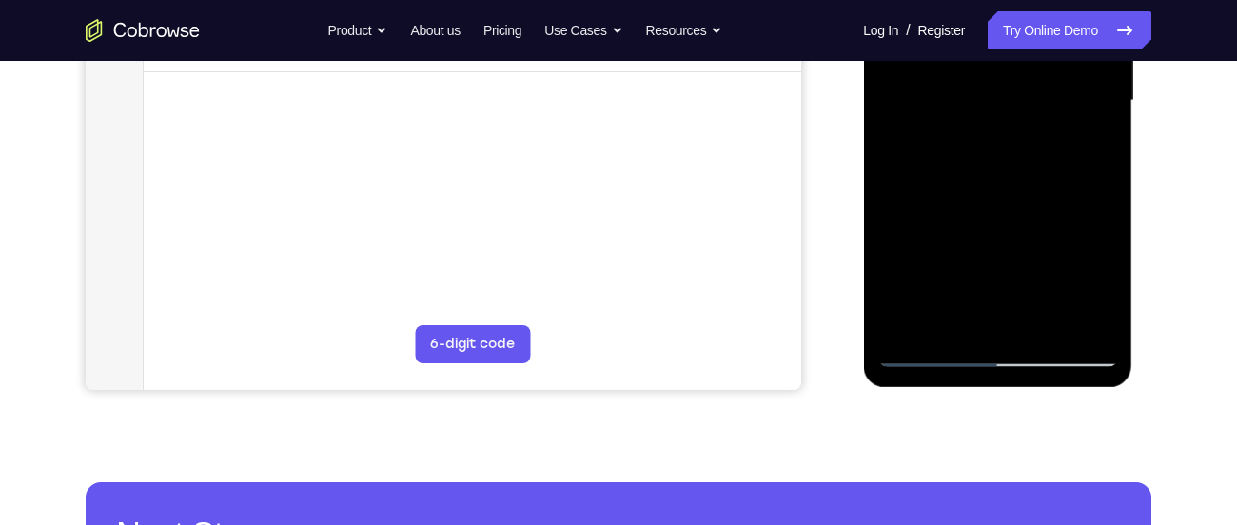
scroll to position [498, 0]
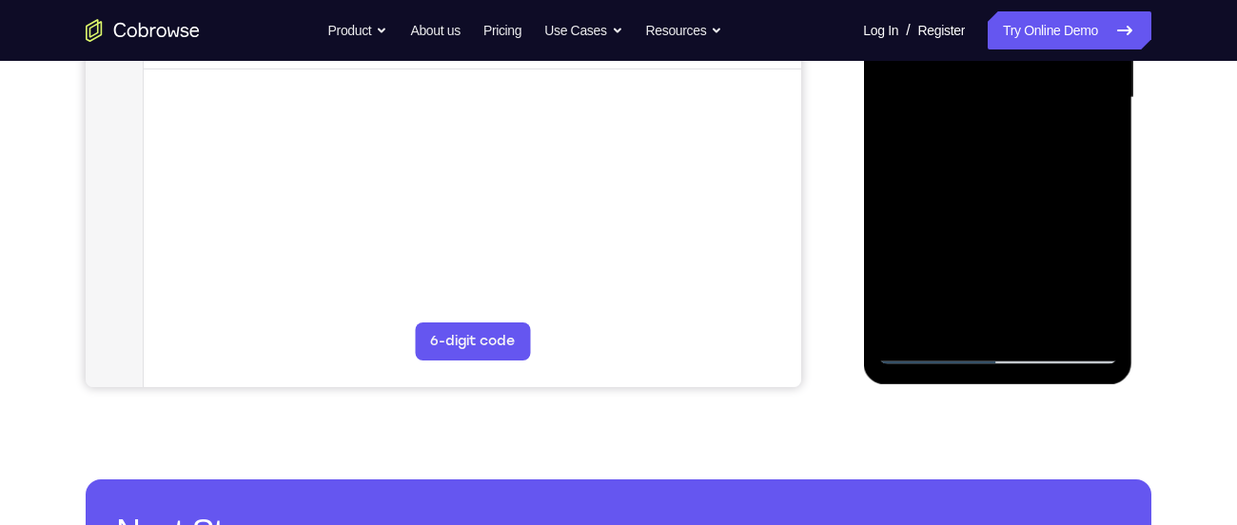
drag, startPoint x: 1007, startPoint y: 167, endPoint x: 1010, endPoint y: 133, distance: 34.4
click at [1010, 133] on div at bounding box center [997, 98] width 240 height 533
drag, startPoint x: 1015, startPoint y: 279, endPoint x: 1030, endPoint y: 138, distance: 141.5
click at [1030, 138] on div at bounding box center [997, 98] width 240 height 533
drag, startPoint x: 972, startPoint y: 214, endPoint x: 973, endPoint y: 286, distance: 72.3
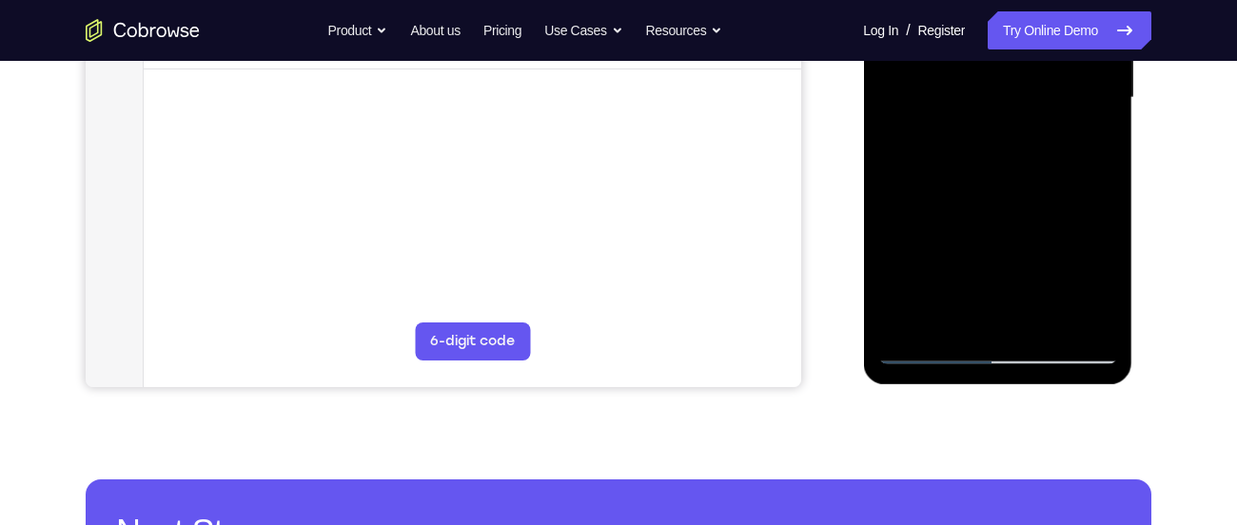
click at [973, 286] on div at bounding box center [997, 98] width 240 height 533
drag, startPoint x: 1027, startPoint y: 207, endPoint x: 1037, endPoint y: 110, distance: 97.6
click at [1037, 110] on div at bounding box center [997, 98] width 240 height 533
click at [1023, 286] on div at bounding box center [997, 98] width 240 height 533
drag, startPoint x: 972, startPoint y: 285, endPoint x: 973, endPoint y: 121, distance: 164.6
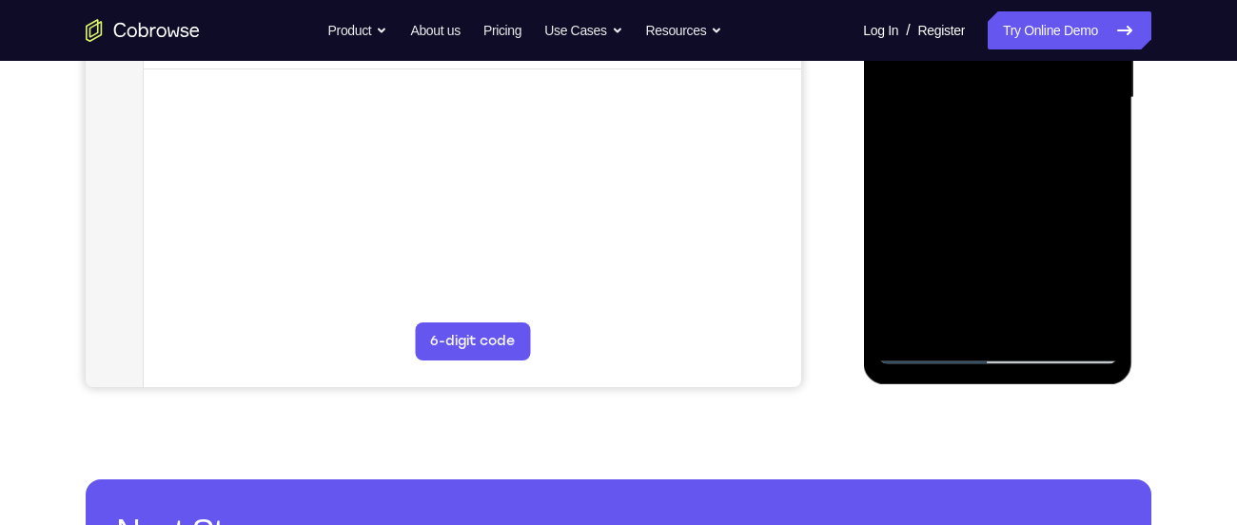
click at [973, 121] on div at bounding box center [997, 98] width 240 height 533
drag, startPoint x: 965, startPoint y: 242, endPoint x: 991, endPoint y: 102, distance: 142.2
click at [991, 102] on div at bounding box center [997, 98] width 240 height 533
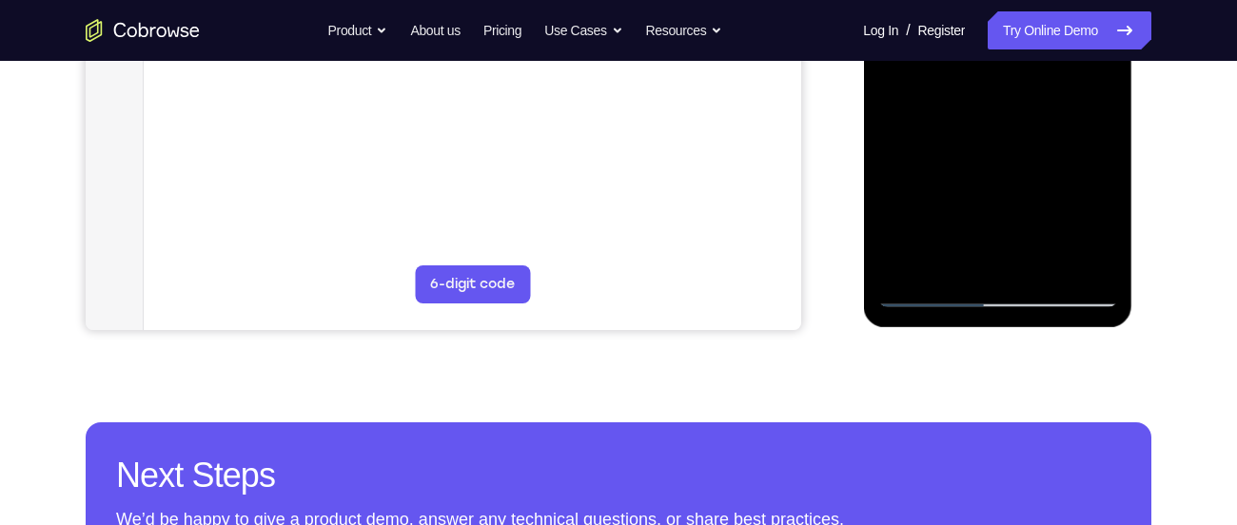
scroll to position [564, 0]
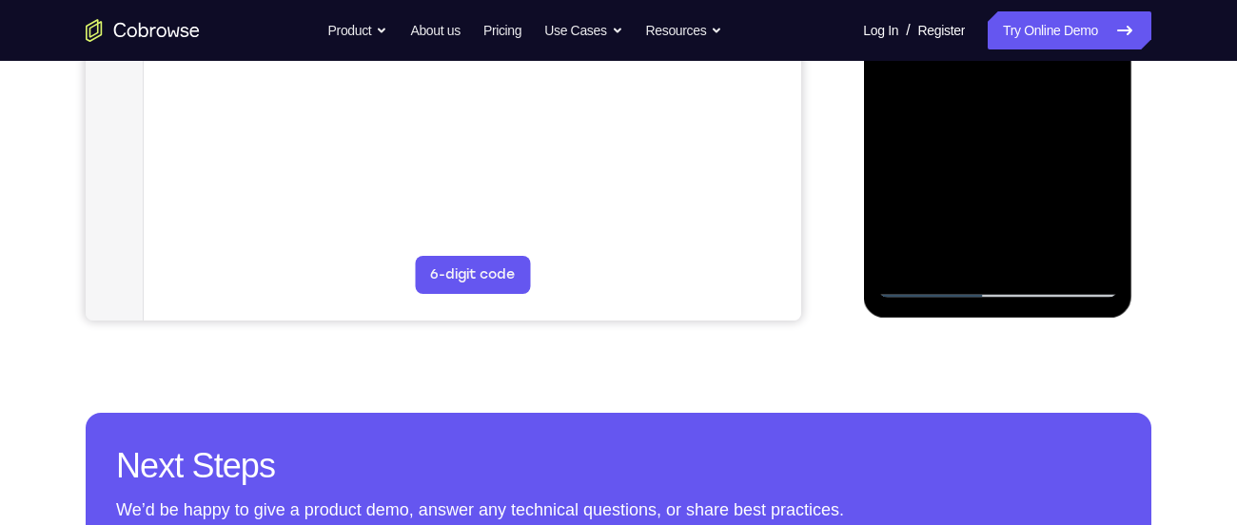
drag, startPoint x: 1008, startPoint y: 205, endPoint x: 1024, endPoint y: 113, distance: 92.8
click at [1024, 113] on div at bounding box center [997, 31] width 240 height 533
drag, startPoint x: 958, startPoint y: 190, endPoint x: 970, endPoint y: 122, distance: 69.5
click at [970, 122] on div at bounding box center [997, 31] width 240 height 533
drag, startPoint x: 1041, startPoint y: 232, endPoint x: 1060, endPoint y: 155, distance: 79.4
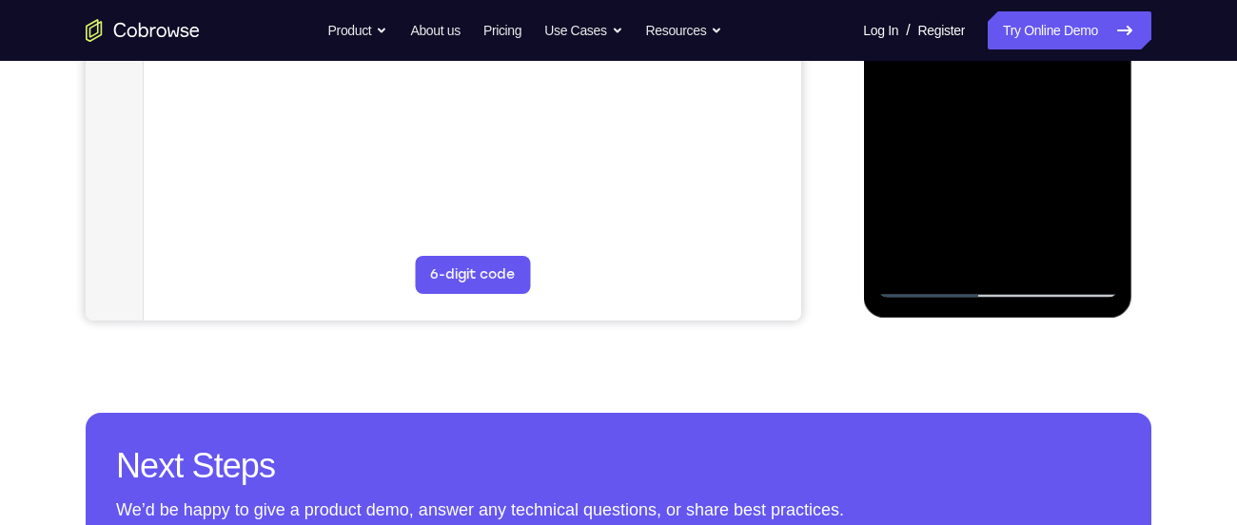
click at [1060, 155] on div at bounding box center [997, 31] width 240 height 533
drag, startPoint x: 1065, startPoint y: 260, endPoint x: 1054, endPoint y: 148, distance: 111.8
click at [1054, 148] on div at bounding box center [997, 31] width 240 height 533
click at [932, 293] on div at bounding box center [997, 31] width 240 height 533
drag, startPoint x: 993, startPoint y: 222, endPoint x: 1004, endPoint y: 119, distance: 103.3
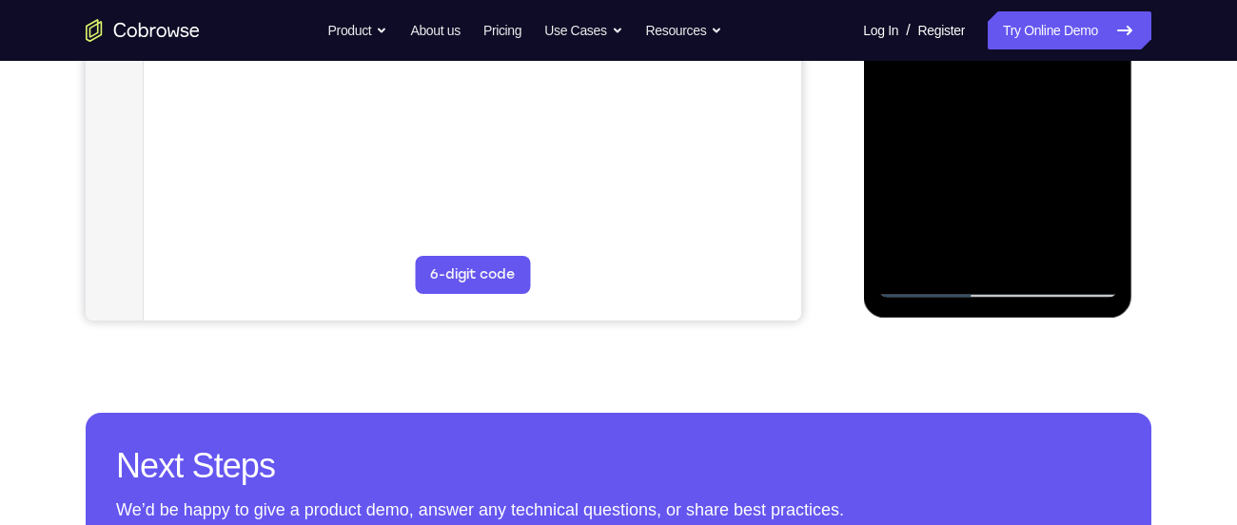
click at [1004, 119] on div at bounding box center [997, 31] width 240 height 533
drag, startPoint x: 1005, startPoint y: 231, endPoint x: 1024, endPoint y: 109, distance: 123.3
click at [1024, 109] on div at bounding box center [997, 31] width 240 height 533
drag, startPoint x: 1024, startPoint y: 246, endPoint x: 1031, endPoint y: 107, distance: 140.1
click at [1031, 107] on div at bounding box center [997, 31] width 240 height 533
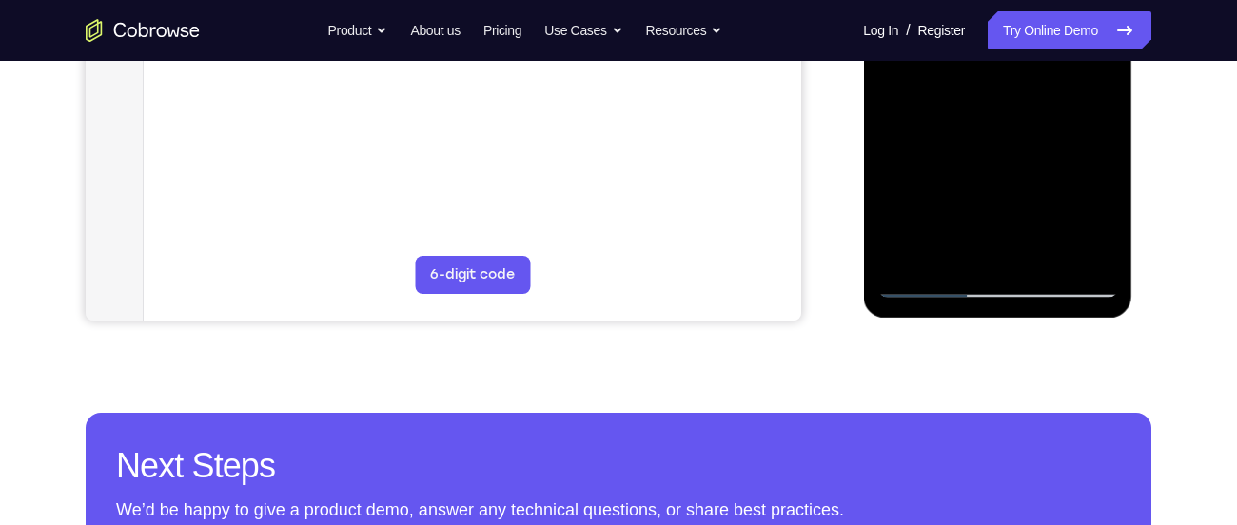
drag, startPoint x: 1022, startPoint y: 206, endPoint x: 1035, endPoint y: 105, distance: 101.7
click at [1035, 105] on div at bounding box center [997, 31] width 240 height 533
drag, startPoint x: 1029, startPoint y: 214, endPoint x: 1039, endPoint y: 128, distance: 86.3
click at [1039, 128] on div at bounding box center [997, 31] width 240 height 533
drag, startPoint x: 1023, startPoint y: 194, endPoint x: 1034, endPoint y: 108, distance: 87.3
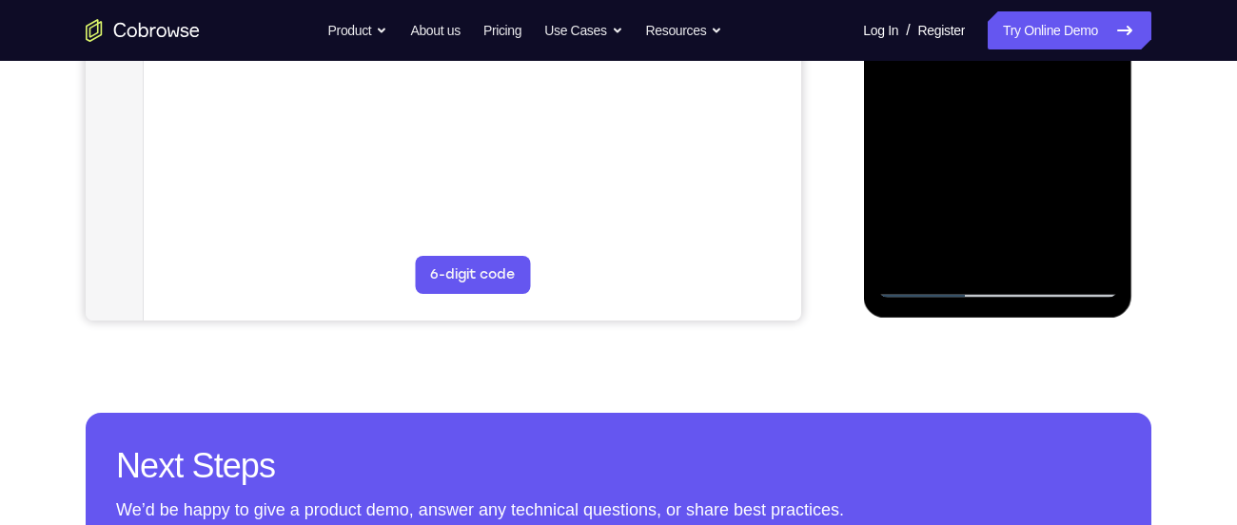
click at [1034, 108] on div at bounding box center [997, 31] width 240 height 533
drag, startPoint x: 1022, startPoint y: 239, endPoint x: 1035, endPoint y: 126, distance: 114.0
click at [1035, 126] on div at bounding box center [997, 31] width 240 height 533
drag, startPoint x: 1031, startPoint y: 235, endPoint x: 1036, endPoint y: 69, distance: 166.6
click at [1036, 69] on div at bounding box center [997, 31] width 240 height 533
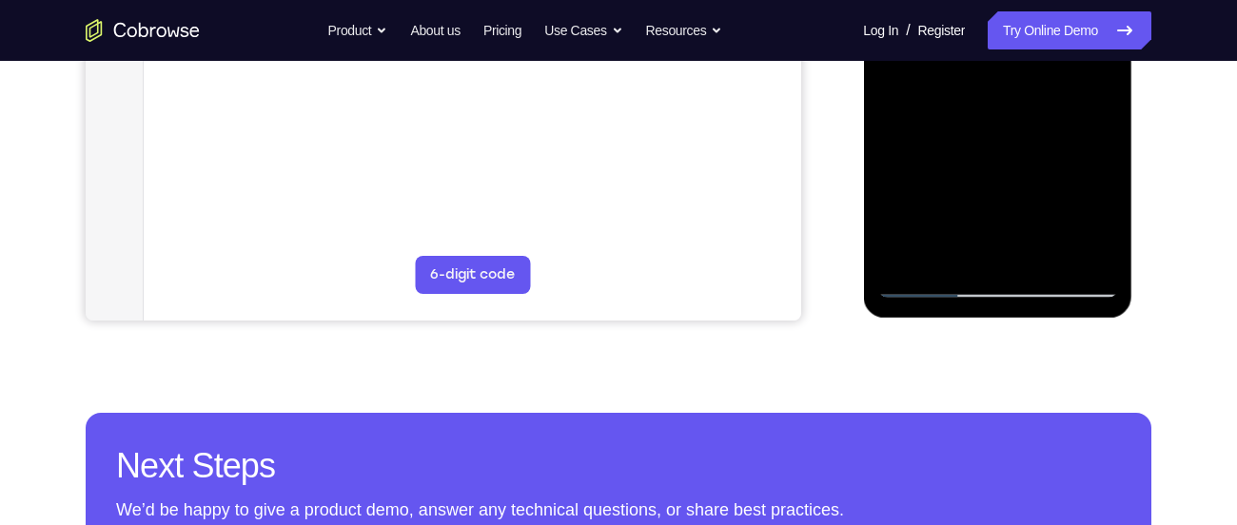
drag, startPoint x: 1038, startPoint y: 225, endPoint x: 1047, endPoint y: 96, distance: 128.7
click at [1047, 96] on div at bounding box center [997, 31] width 240 height 533
drag, startPoint x: 1038, startPoint y: 213, endPoint x: 1051, endPoint y: 144, distance: 70.7
click at [1051, 144] on div at bounding box center [997, 31] width 240 height 533
click at [1033, 163] on div at bounding box center [997, 31] width 240 height 533
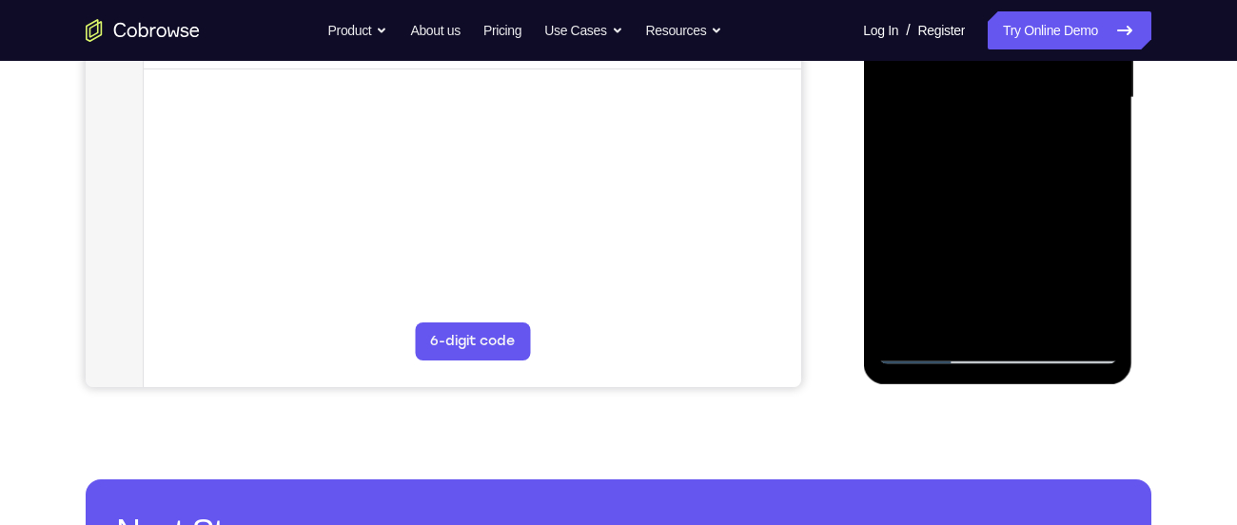
scroll to position [490, 0]
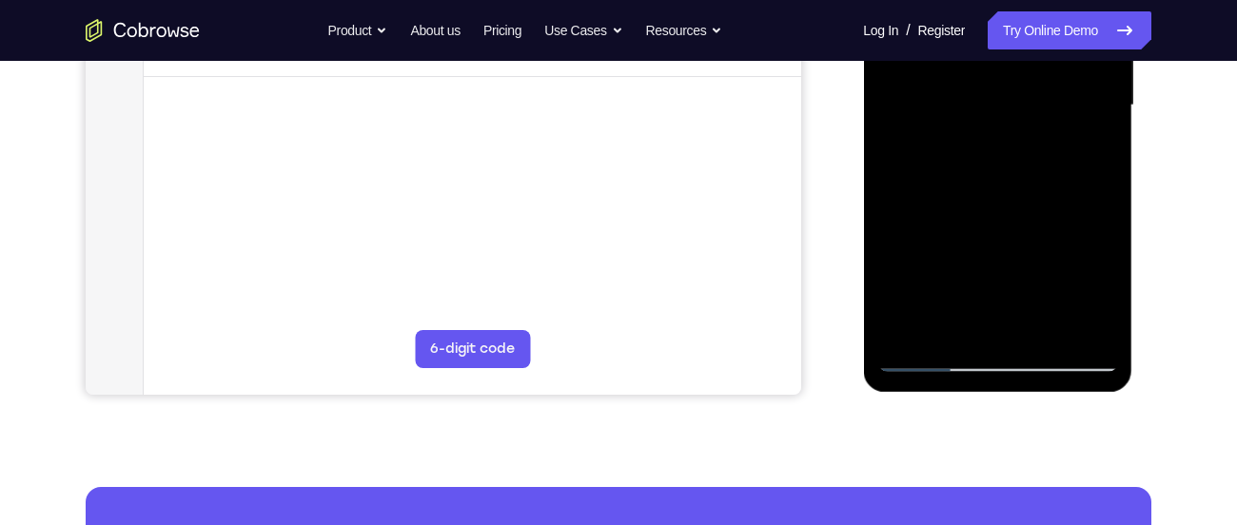
click at [1011, 136] on div at bounding box center [997, 105] width 240 height 533
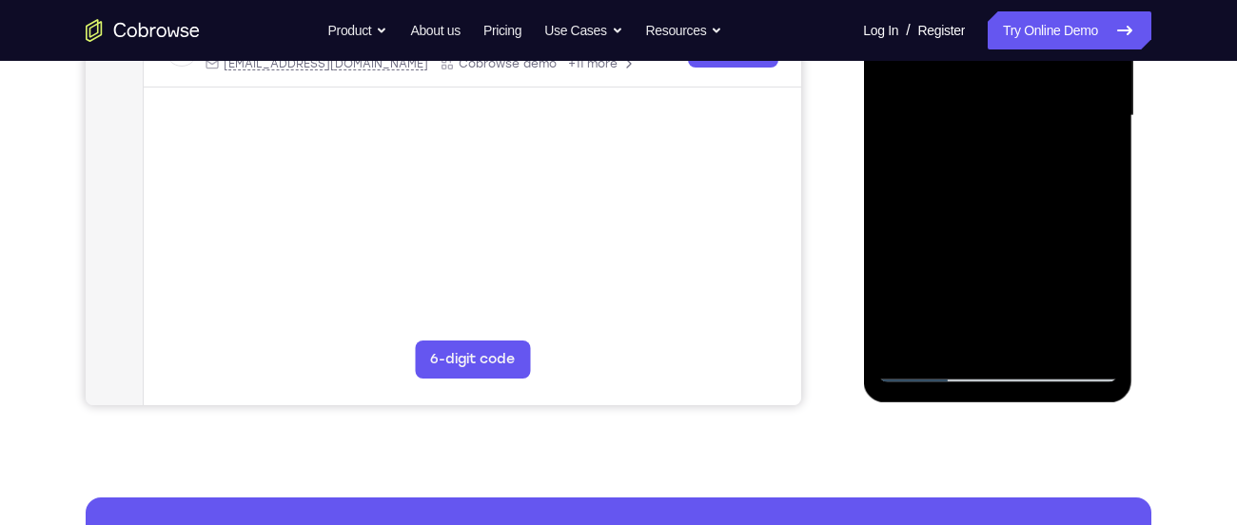
scroll to position [479, 0]
click at [1054, 144] on div at bounding box center [997, 117] width 240 height 533
click at [925, 206] on div at bounding box center [997, 117] width 240 height 533
click at [934, 206] on div at bounding box center [997, 117] width 240 height 533
click at [944, 204] on div at bounding box center [997, 117] width 240 height 533
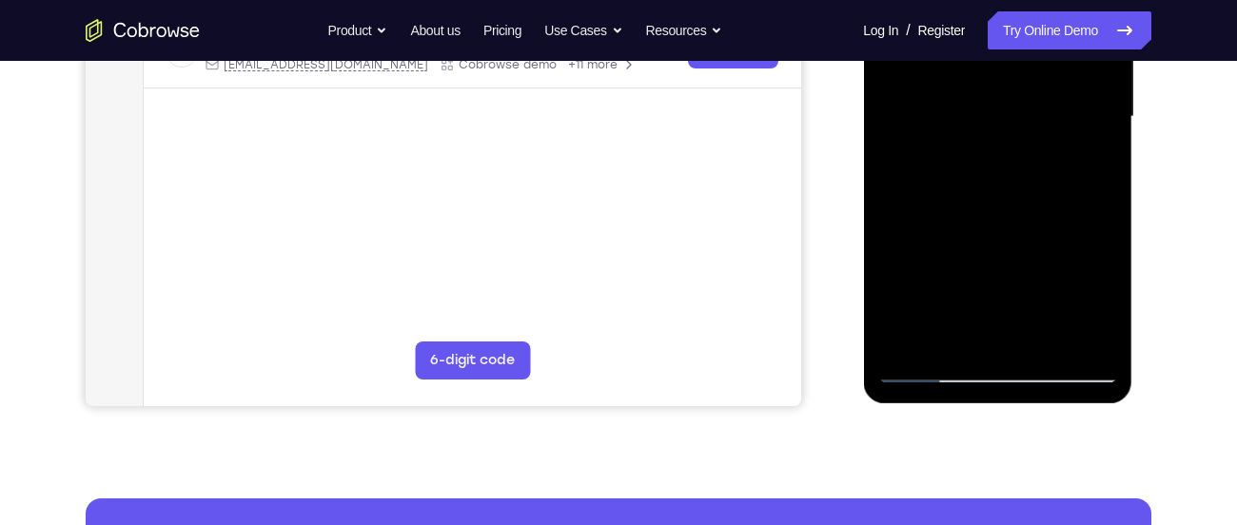
click at [957, 202] on div at bounding box center [997, 117] width 240 height 533
click at [965, 203] on div at bounding box center [997, 117] width 240 height 533
click at [978, 205] on div at bounding box center [997, 117] width 240 height 533
click at [994, 204] on div at bounding box center [997, 117] width 240 height 533
click at [1010, 203] on div at bounding box center [997, 117] width 240 height 533
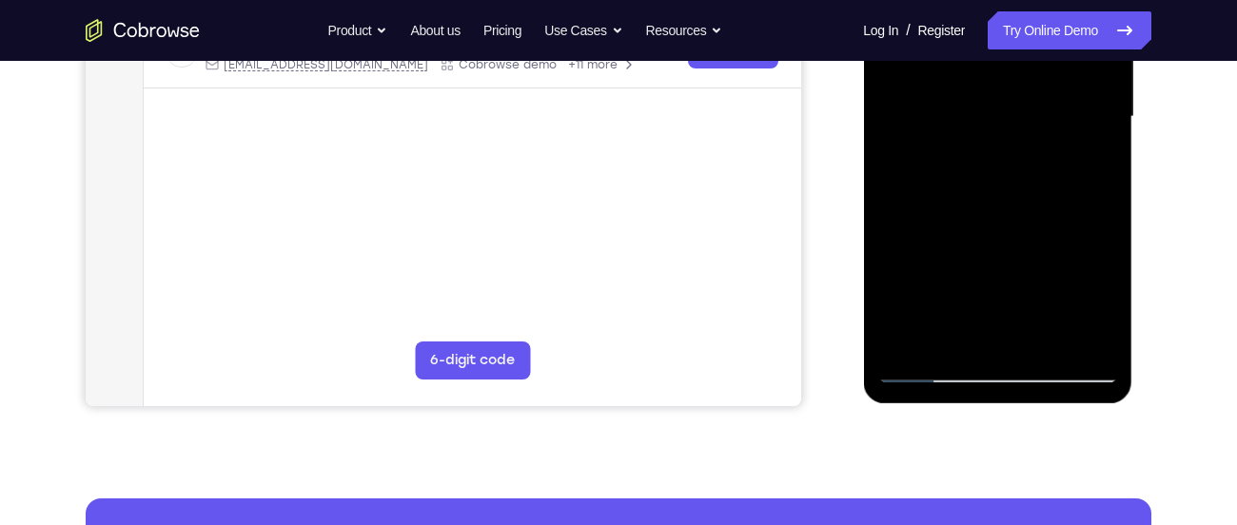
click at [1018, 202] on div at bounding box center [997, 117] width 240 height 533
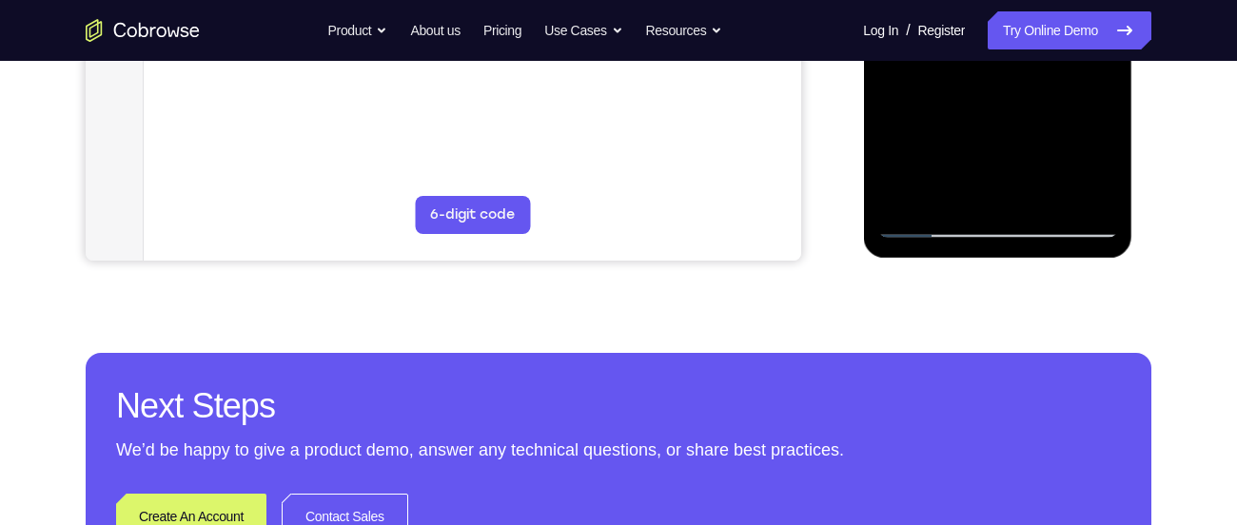
scroll to position [626, 0]
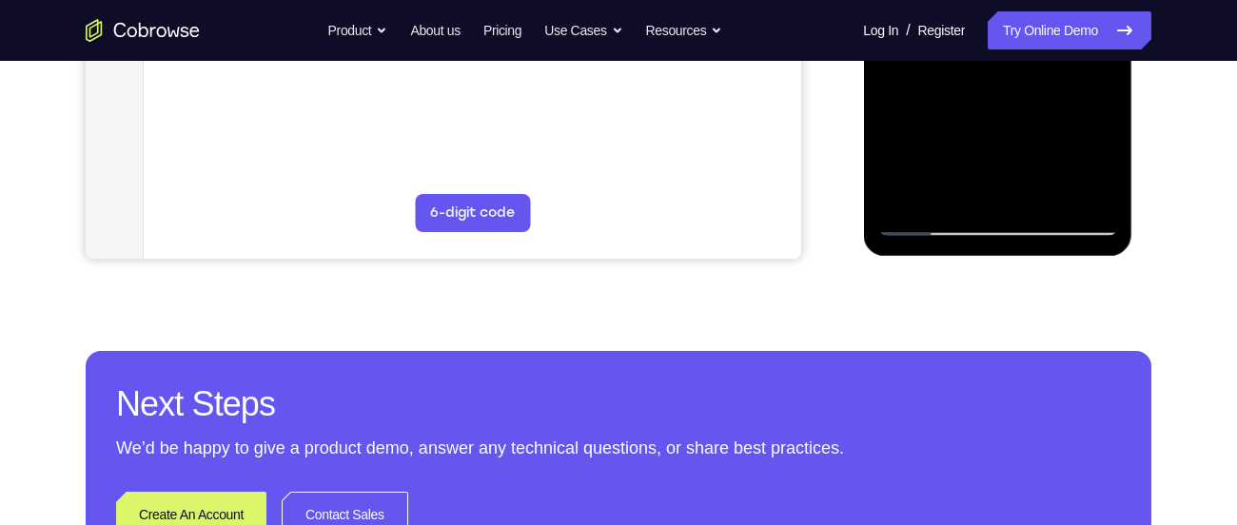
drag, startPoint x: 1018, startPoint y: 54, endPoint x: 1032, endPoint y: 102, distance: 49.7
drag, startPoint x: 969, startPoint y: 172, endPoint x: 977, endPoint y: 113, distance: 59.6
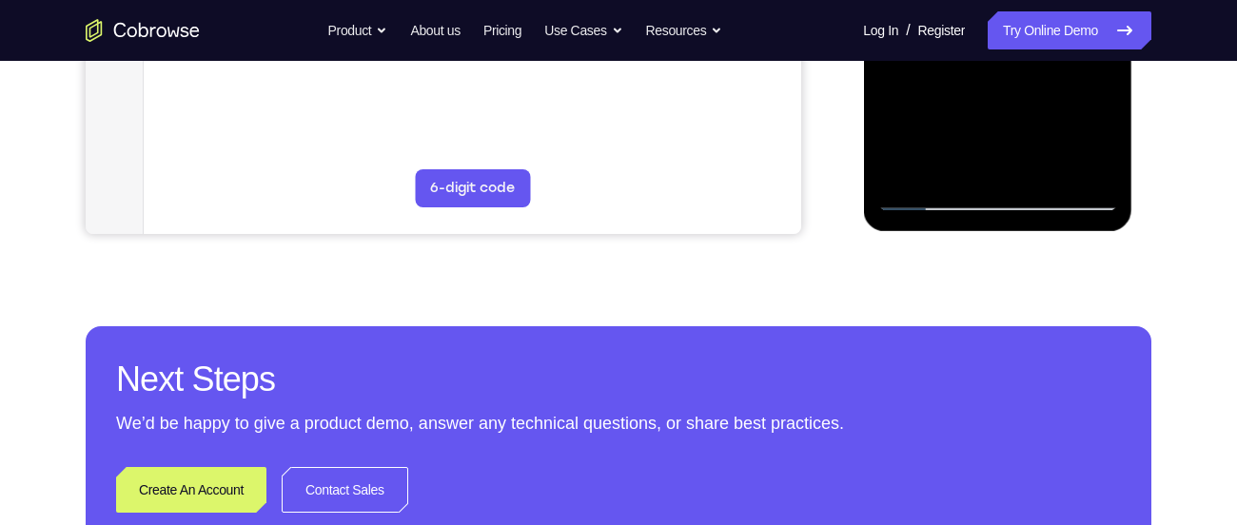
scroll to position [652, 0]
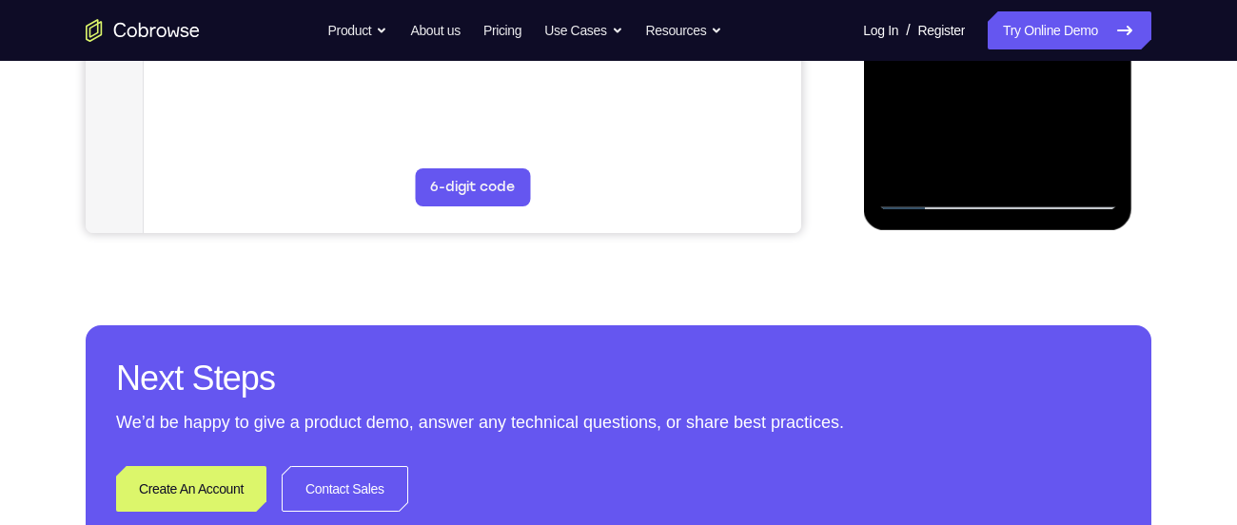
drag, startPoint x: 976, startPoint y: 169, endPoint x: 981, endPoint y: 117, distance: 52.5
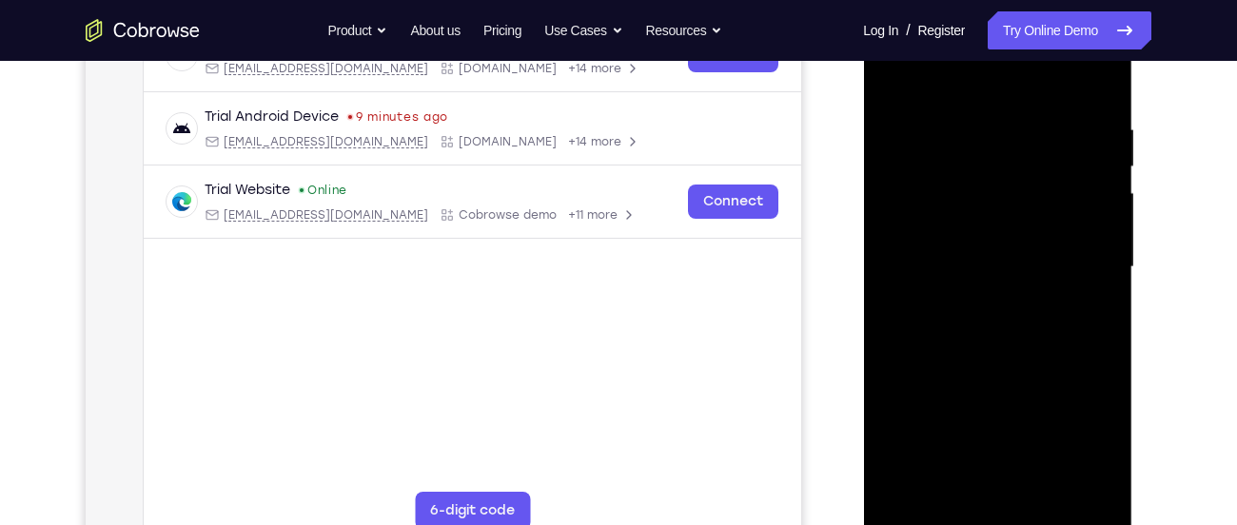
scroll to position [326, 0]
click at [1099, 93] on div at bounding box center [997, 269] width 240 height 533
click at [1023, 285] on div at bounding box center [997, 269] width 240 height 533
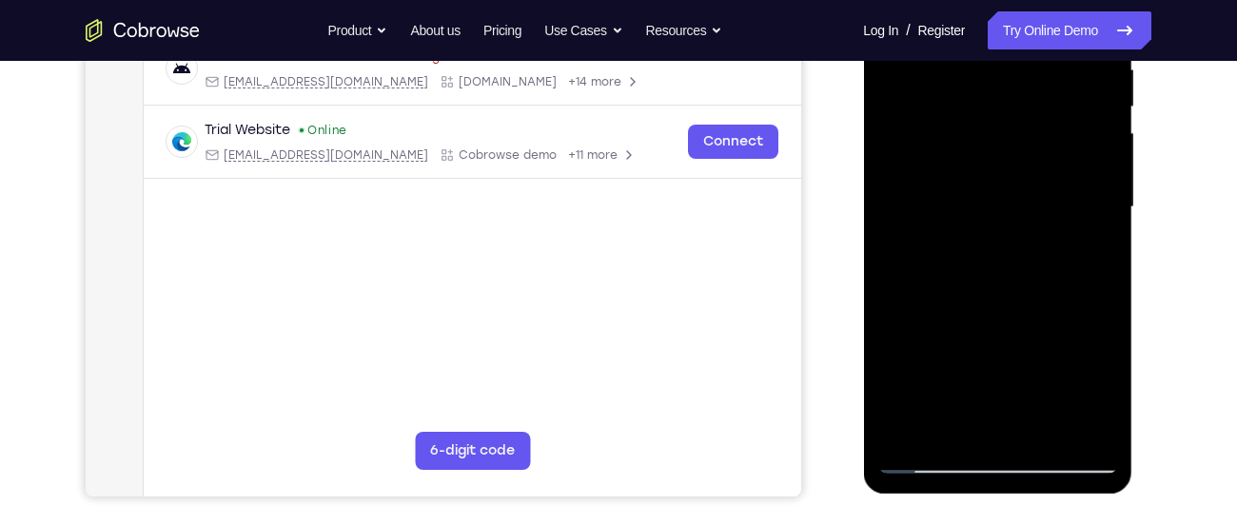
scroll to position [389, 0]
click at [950, 274] on div at bounding box center [997, 206] width 240 height 533
click at [917, 295] on div at bounding box center [997, 206] width 240 height 533
click at [923, 295] on div at bounding box center [997, 206] width 240 height 533
click at [952, 297] on div at bounding box center [997, 206] width 240 height 533
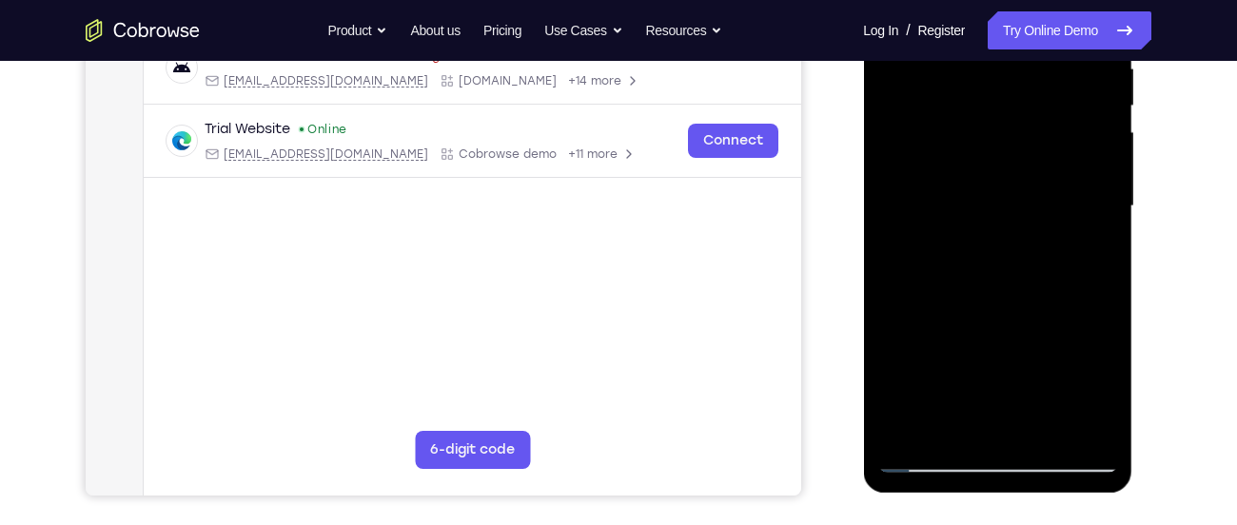
click at [991, 293] on div at bounding box center [997, 206] width 240 height 533
